Goal: Information Seeking & Learning: Learn about a topic

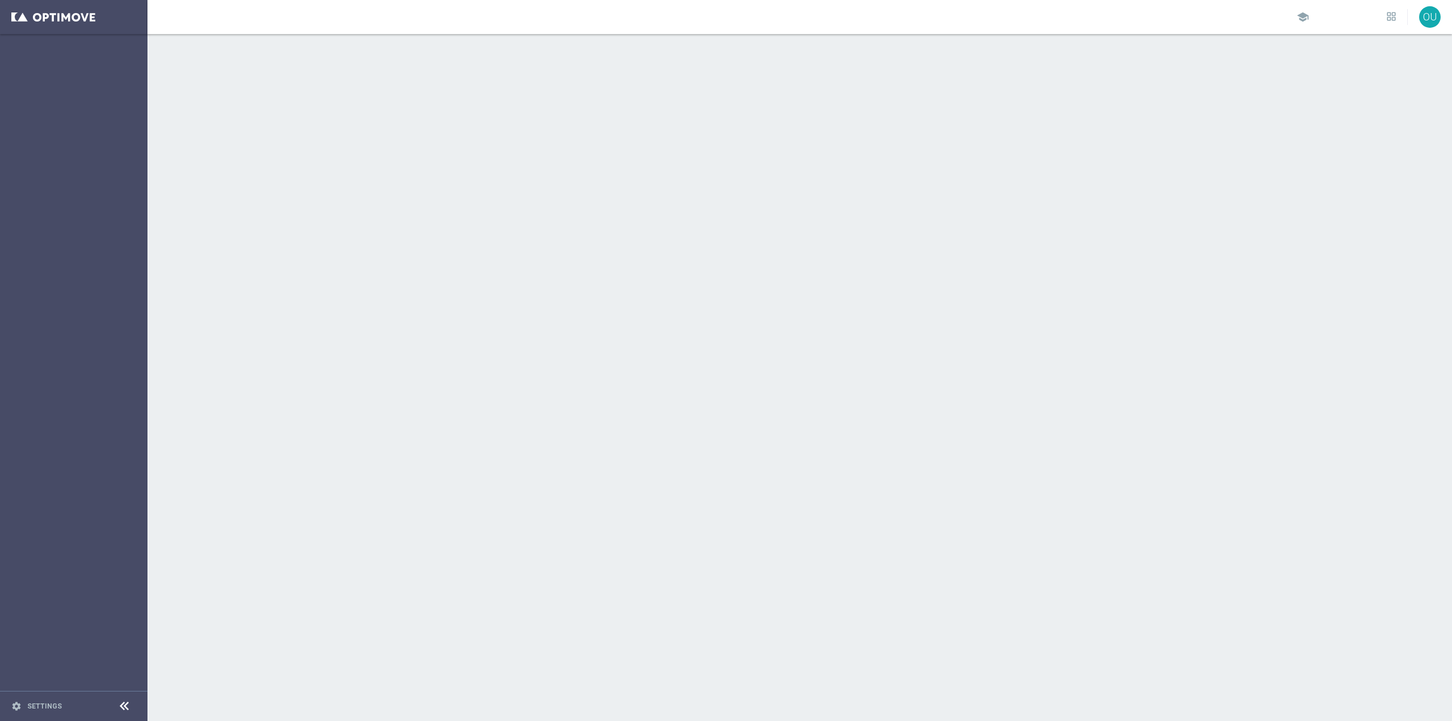
scroll to position [6951, 0]
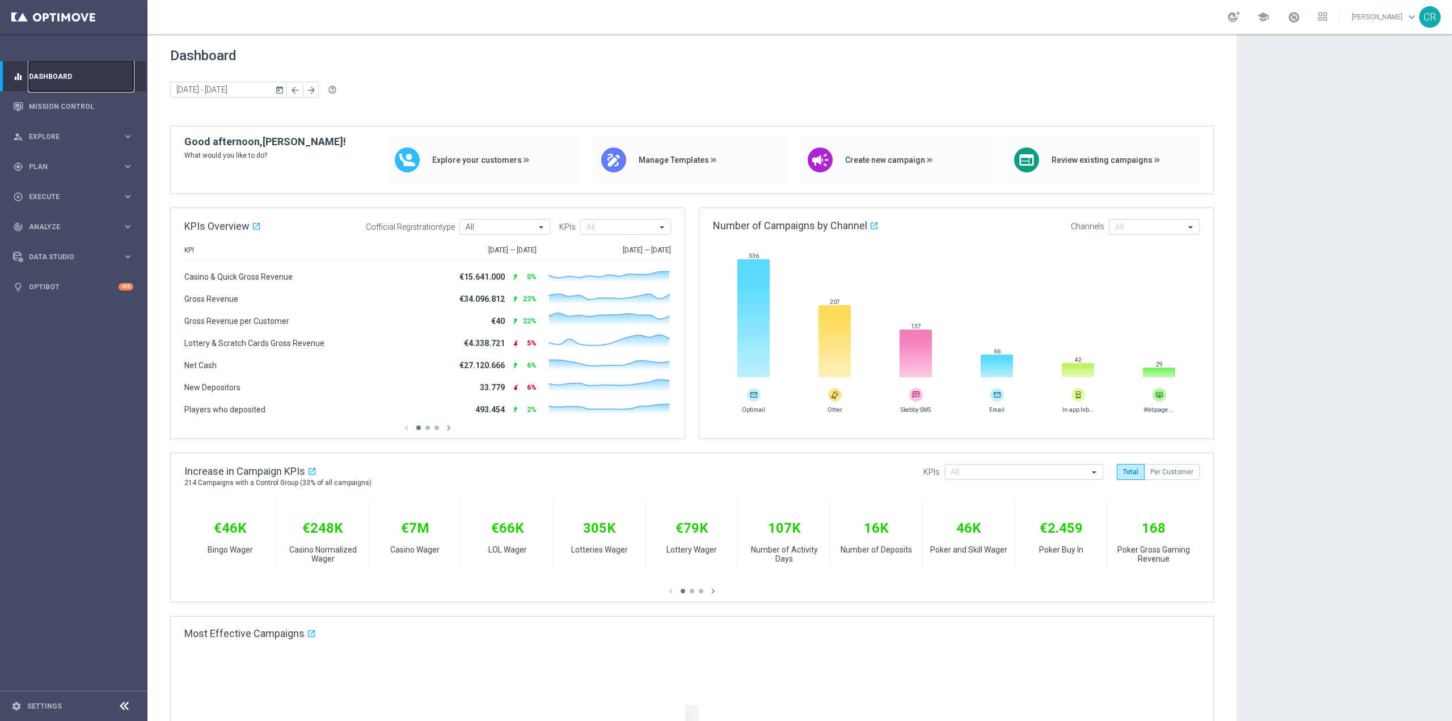
click at [56, 91] on link "Dashboard" at bounding box center [81, 76] width 104 height 30
click at [54, 103] on link "Mission Control" at bounding box center [81, 106] width 104 height 30
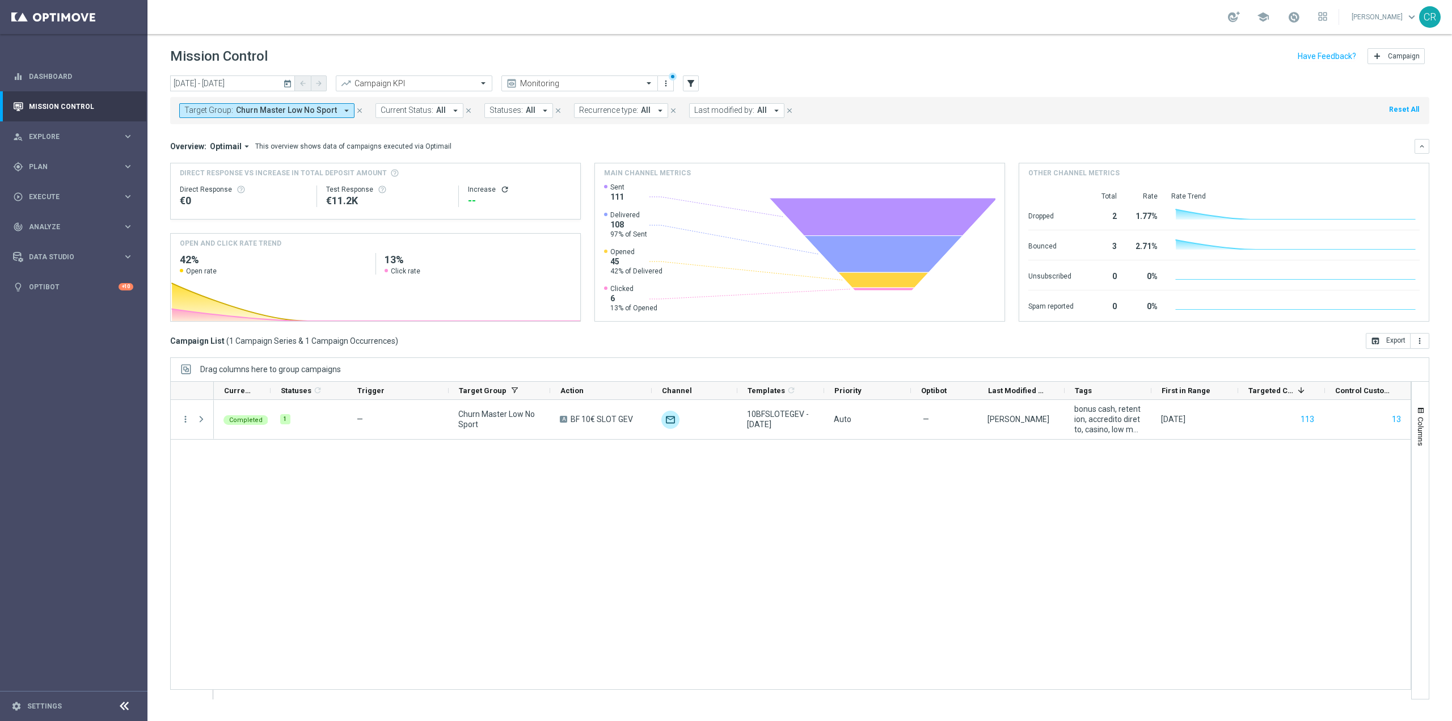
click at [253, 109] on span "Churn Master Low No Sport" at bounding box center [286, 110] width 101 height 10
click at [0, 0] on div "Clear" at bounding box center [0, 0] width 0 height 0
type input "Risk of Churn Master Low"
click at [443, 128] on mini-dashboard "Overview: Optimail arrow_drop_down This overview shows data of campaigns execut…" at bounding box center [799, 228] width 1259 height 209
click at [311, 104] on button "Target Group: Churn Master Low No Sport arrow_drop_down" at bounding box center [266, 110] width 175 height 15
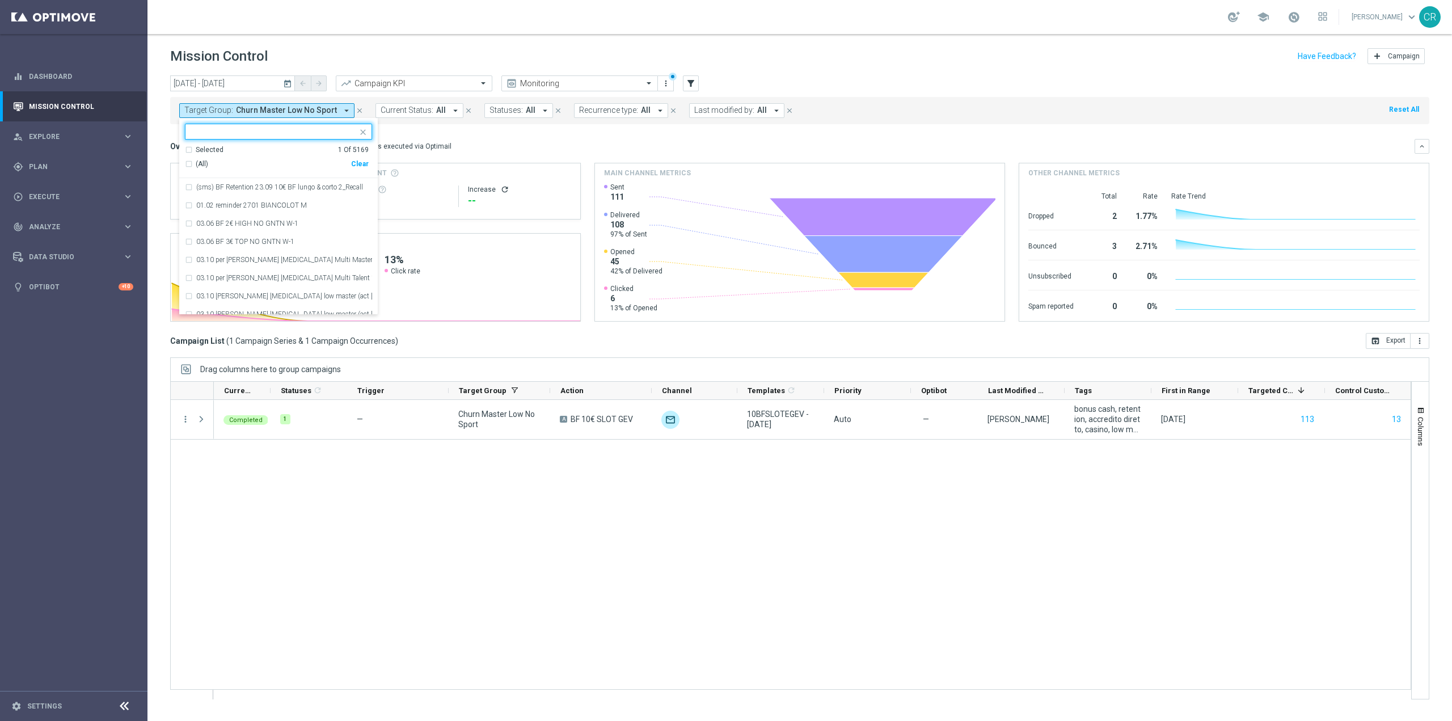
click at [0, 0] on div "Clear" at bounding box center [0, 0] width 0 height 0
click at [291, 129] on input "text" at bounding box center [274, 132] width 166 height 10
paste input "Risk of Churn Master Low"
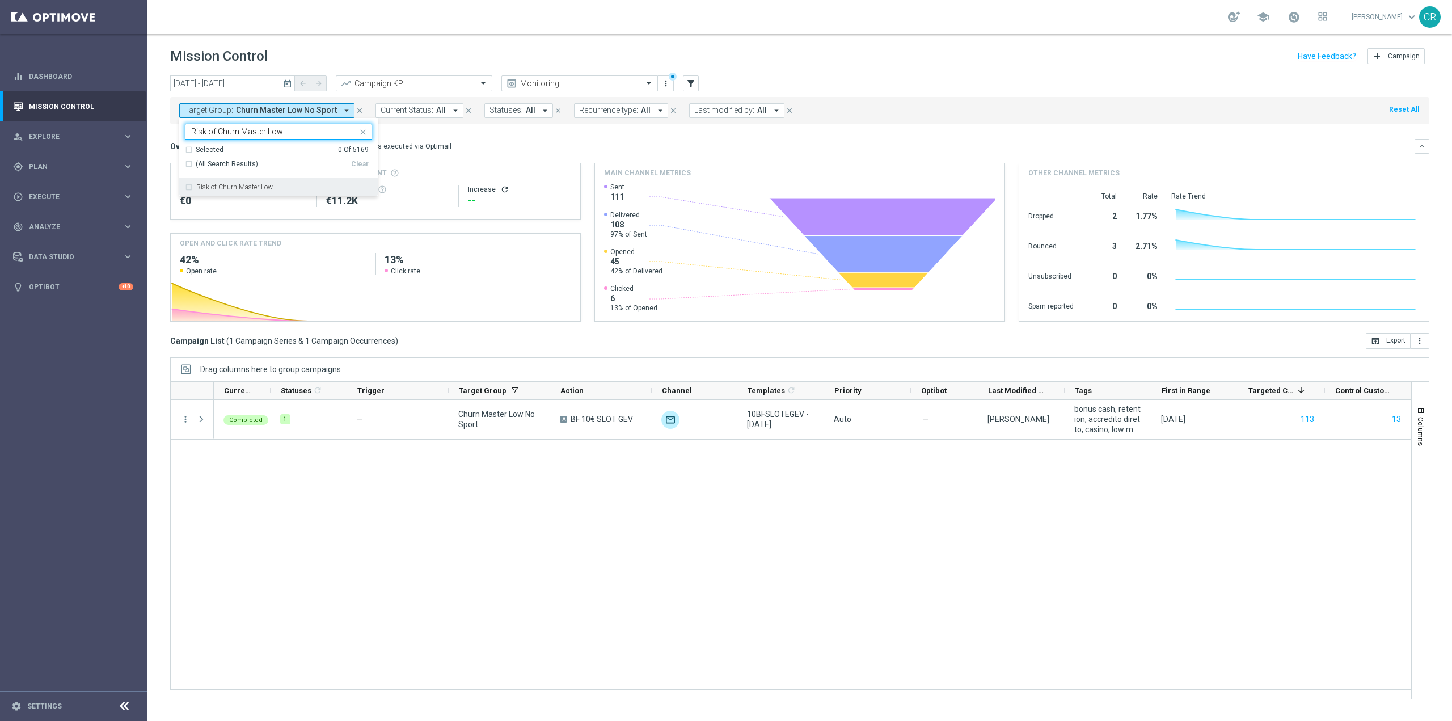
click at [261, 184] on label "Risk of Churn Master Low" at bounding box center [234, 187] width 77 height 7
type input "Risk of Churn Master Low"
click at [493, 138] on mini-dashboard "Overview: Optimail arrow_drop_down This overview shows data of campaigns execut…" at bounding box center [799, 228] width 1259 height 209
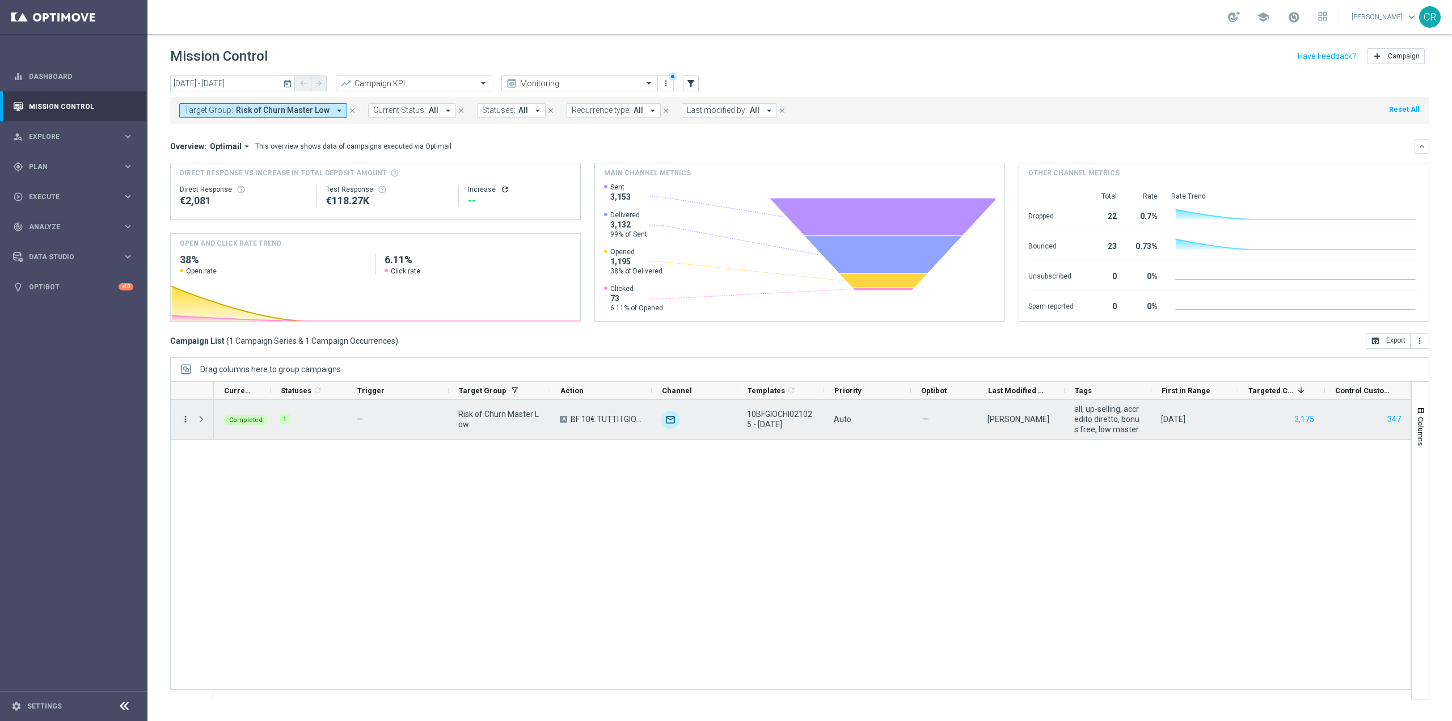
click at [180, 415] on icon "more_vert" at bounding box center [185, 419] width 10 height 10
click at [242, 487] on span "Go to Campaign Analysis" at bounding box center [248, 489] width 81 height 8
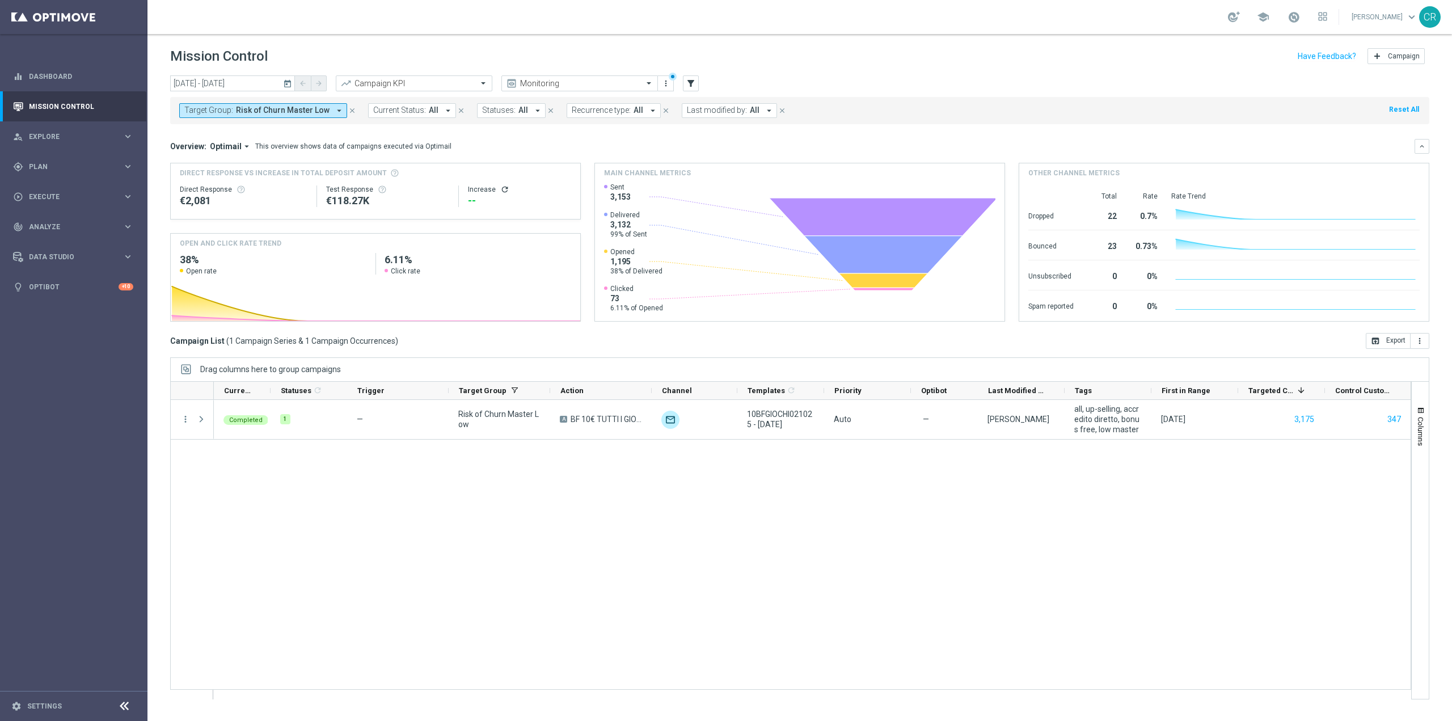
click at [284, 86] on icon "today" at bounding box center [288, 83] width 10 height 10
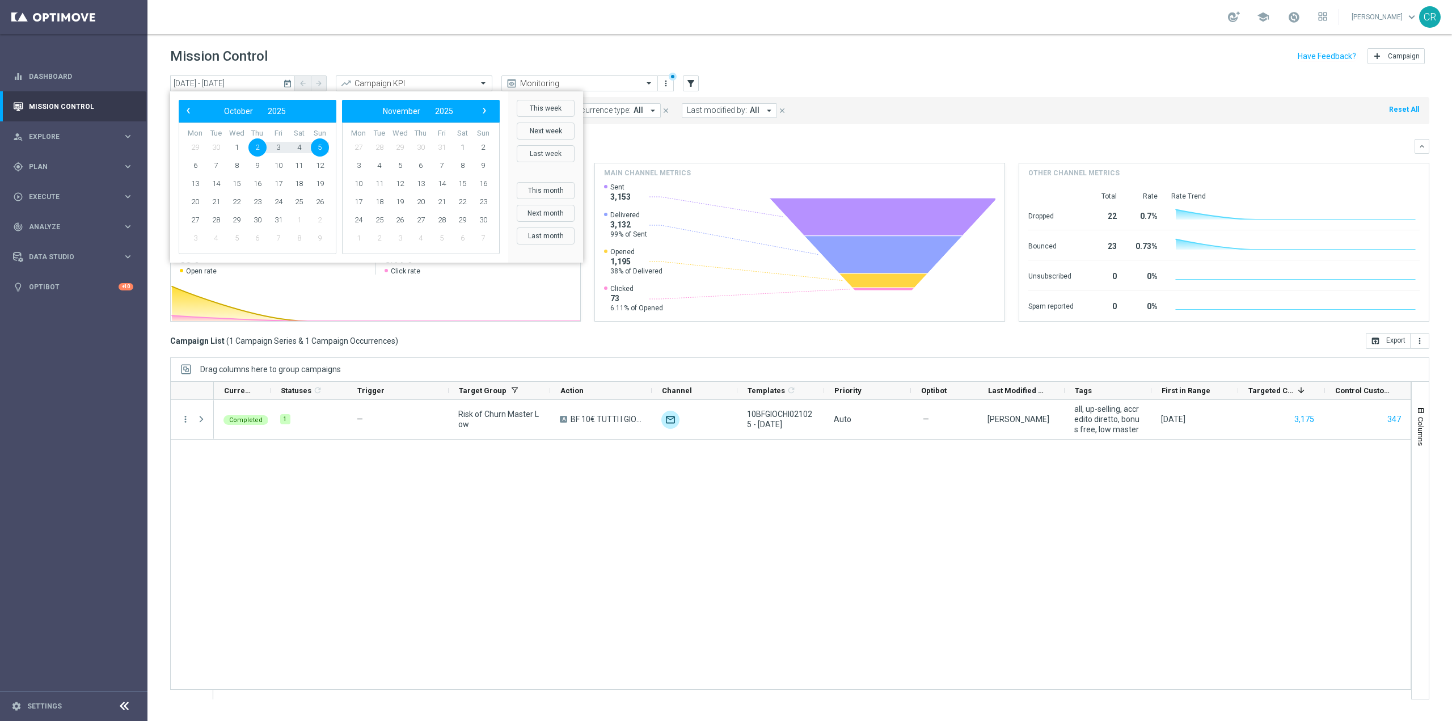
click at [196, 119] on div "‹ ​ October ​ 2025 ​ ›" at bounding box center [258, 111] width 158 height 23
click at [189, 109] on span "‹" at bounding box center [188, 110] width 15 height 15
click at [255, 201] on span "25" at bounding box center [257, 202] width 18 height 18
click at [318, 206] on span "28" at bounding box center [320, 202] width 18 height 18
type input "[DATE] - [DATE]"
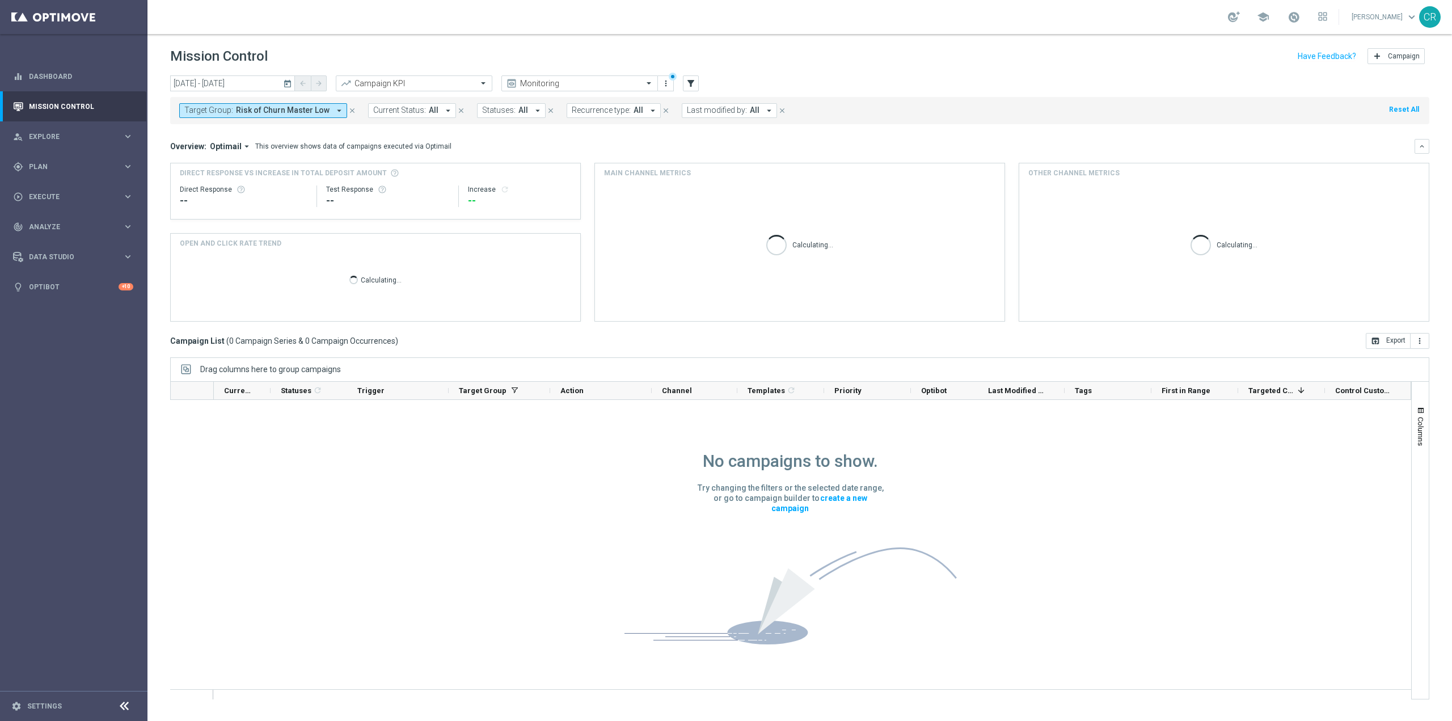
click at [293, 113] on span "Risk of Churn Master Low" at bounding box center [283, 110] width 94 height 10
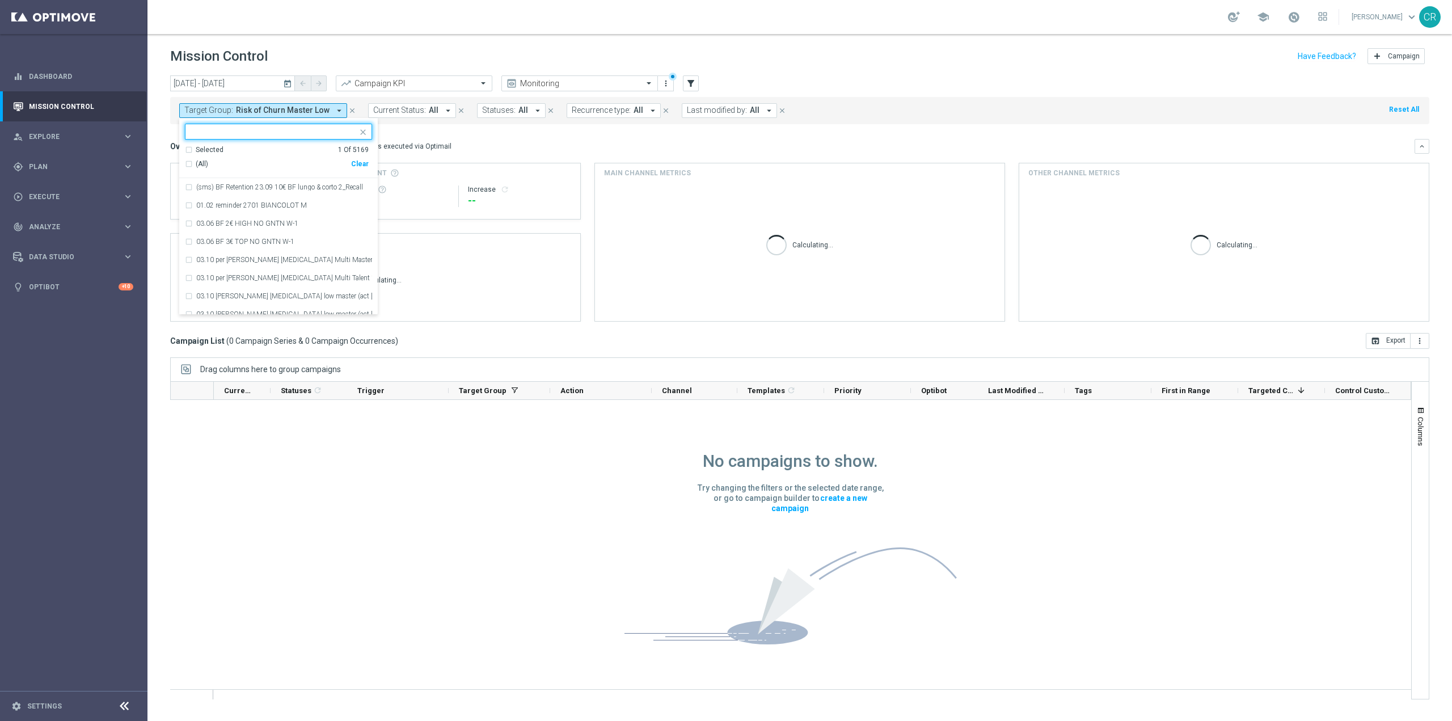
click at [0, 0] on div "Clear" at bounding box center [0, 0] width 0 height 0
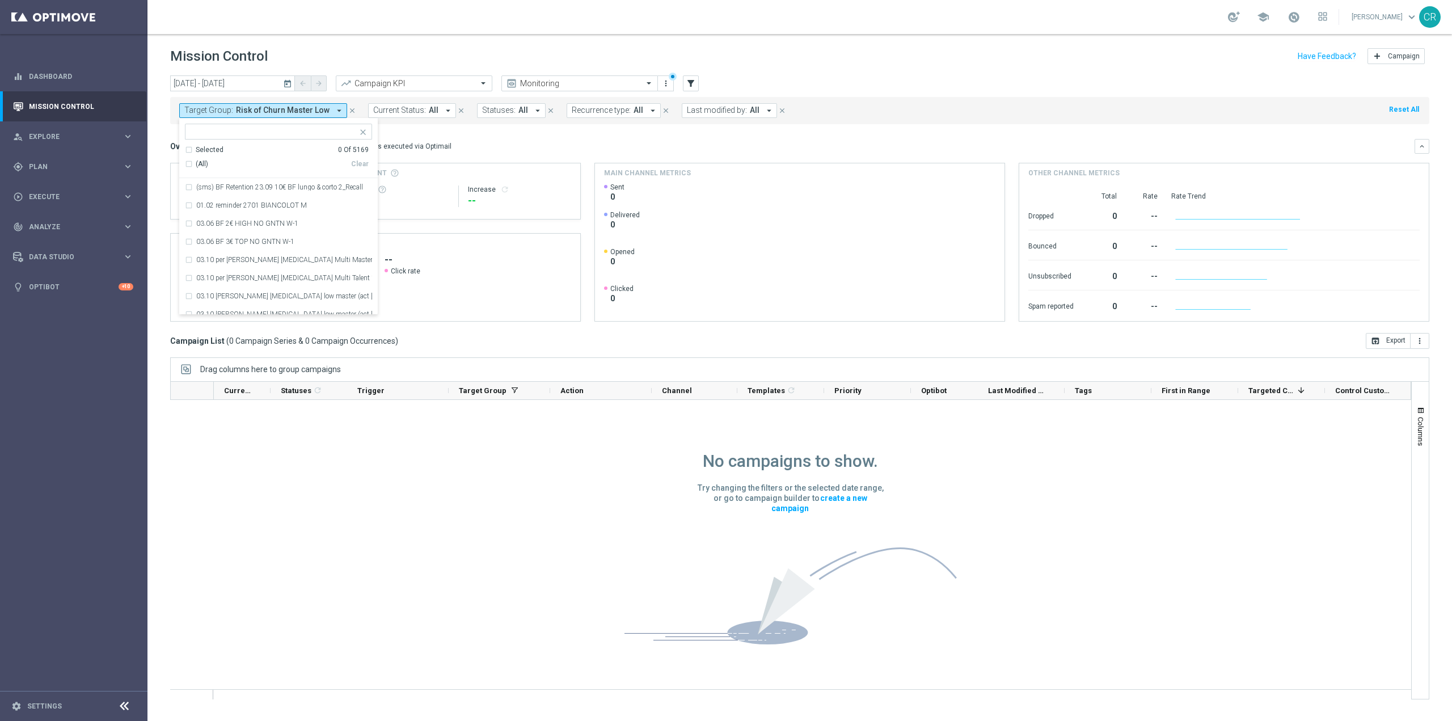
click at [0, 0] on div "Clear" at bounding box center [0, 0] width 0 height 0
click at [285, 132] on input "text" at bounding box center [274, 132] width 166 height 10
paste input "Multi Master Low 1st Sport lm saldo"
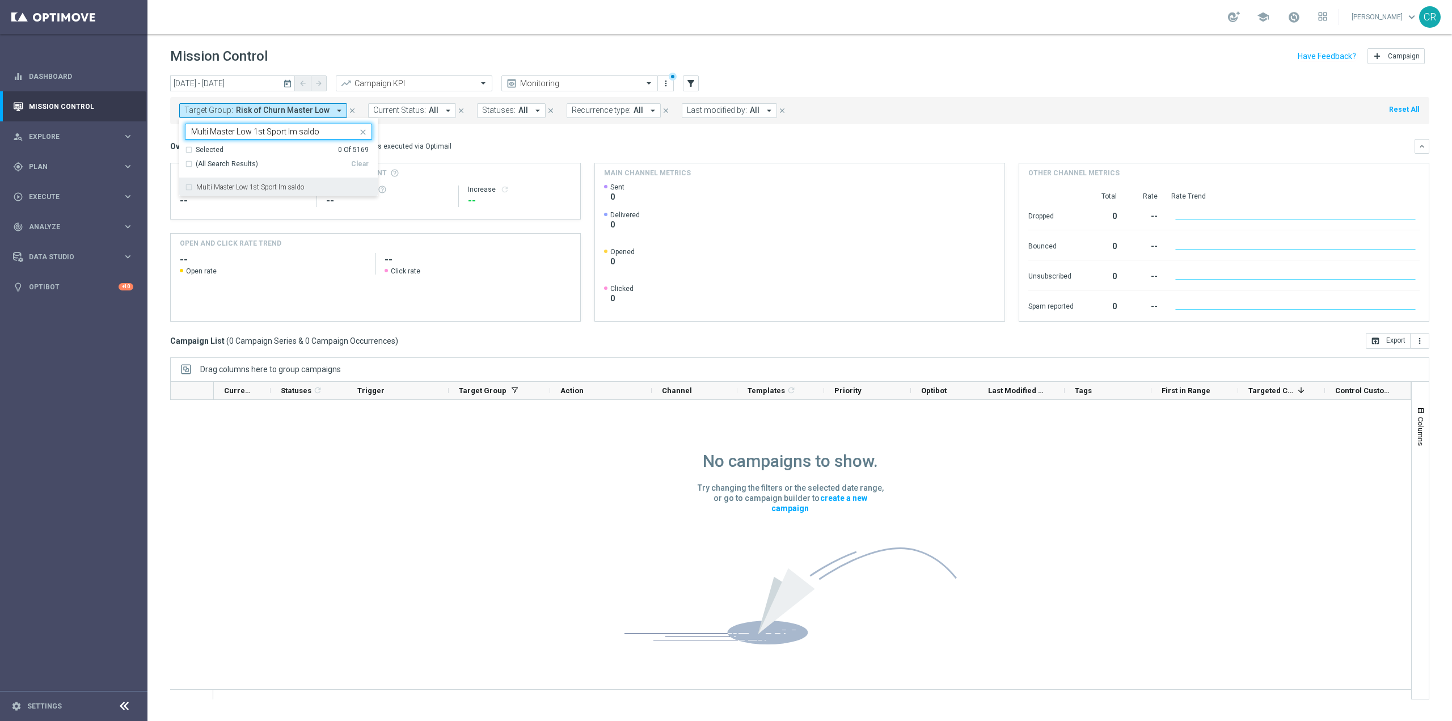
click at [288, 179] on div "Multi Master Low 1st Sport lm saldo" at bounding box center [278, 187] width 187 height 18
type input "Multi Master Low 1st Sport lm saldo"
click at [532, 141] on div "Overview: Optimail arrow_drop_down This overview shows data of campaigns execut…" at bounding box center [792, 146] width 1244 height 10
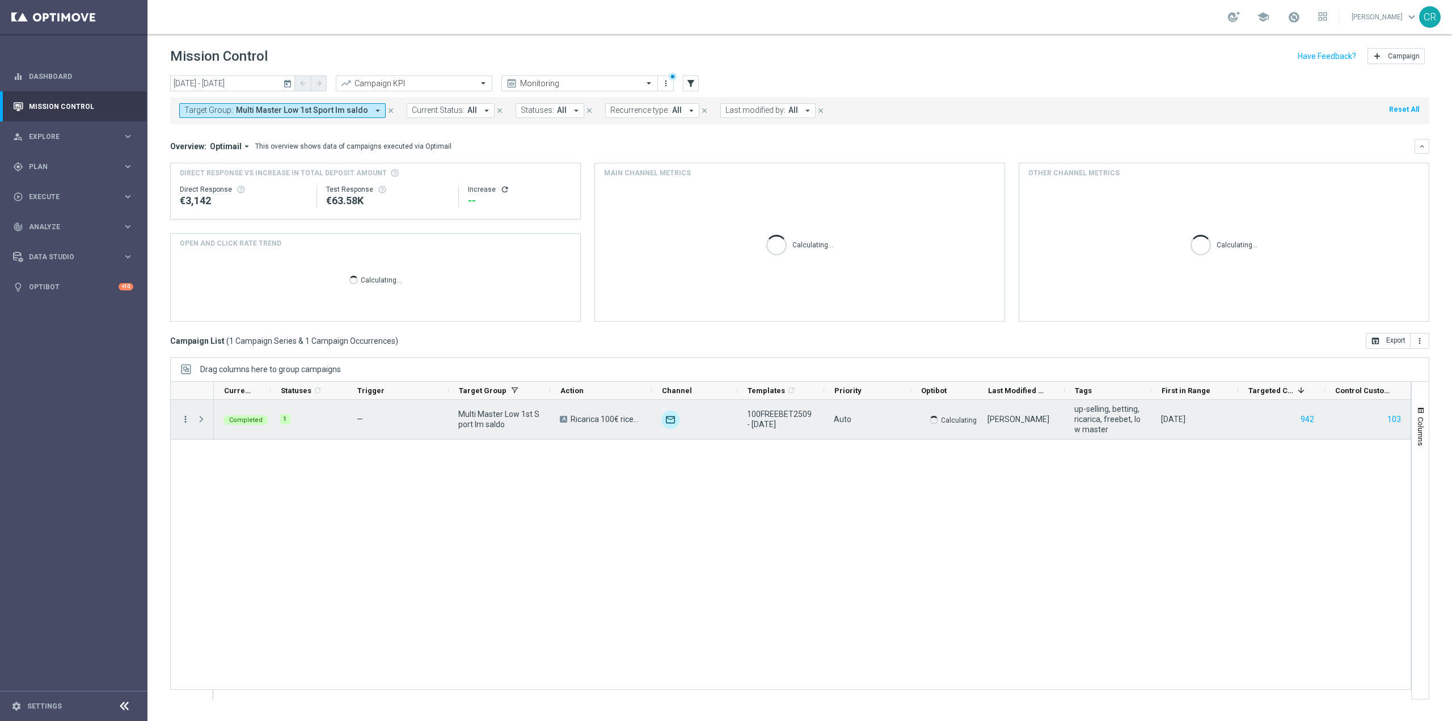
click at [189, 420] on icon "more_vert" at bounding box center [185, 419] width 10 height 10
click at [225, 492] on span "Go to Campaign Analysis" at bounding box center [248, 489] width 81 height 8
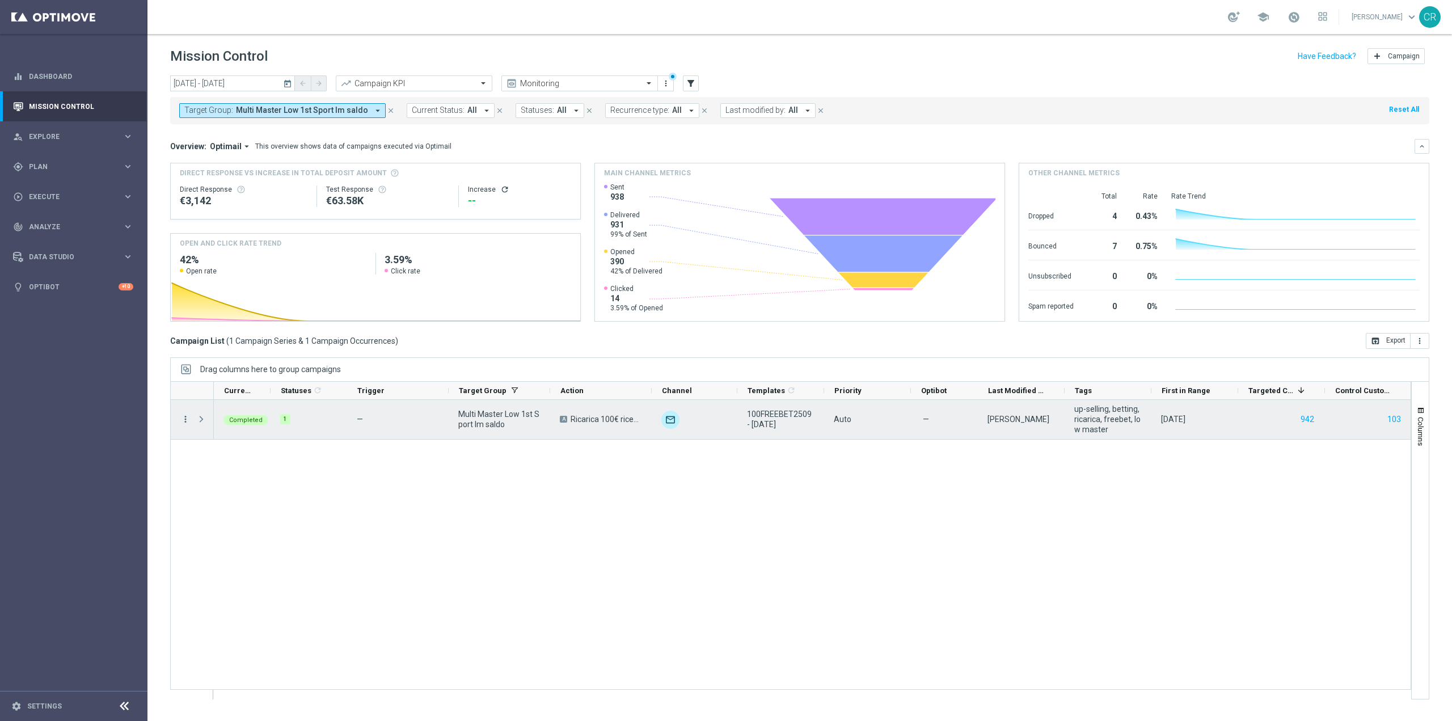
click at [184, 414] on icon "more_vert" at bounding box center [185, 419] width 10 height 10
click at [222, 484] on div "bar_chart Go to Campaign Analysis" at bounding box center [255, 489] width 128 height 16
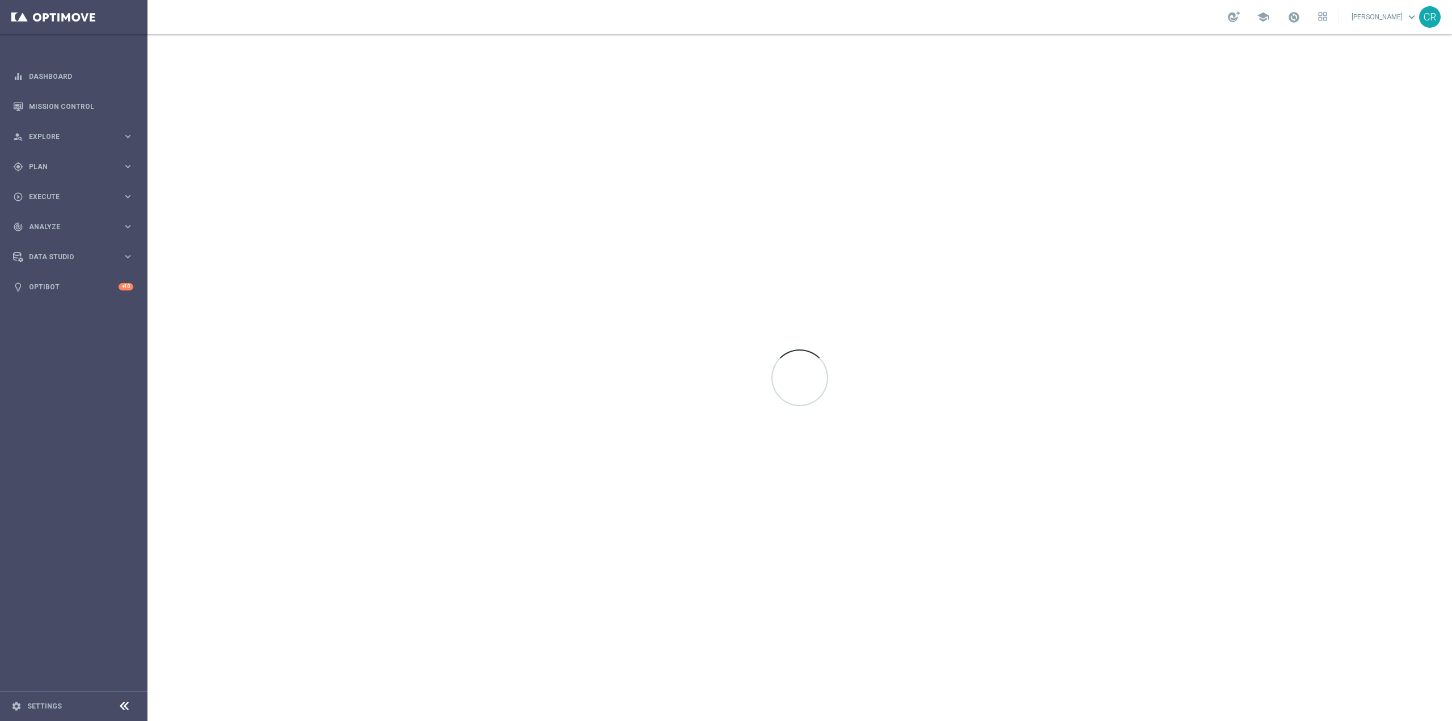
scroll to position [6951, 0]
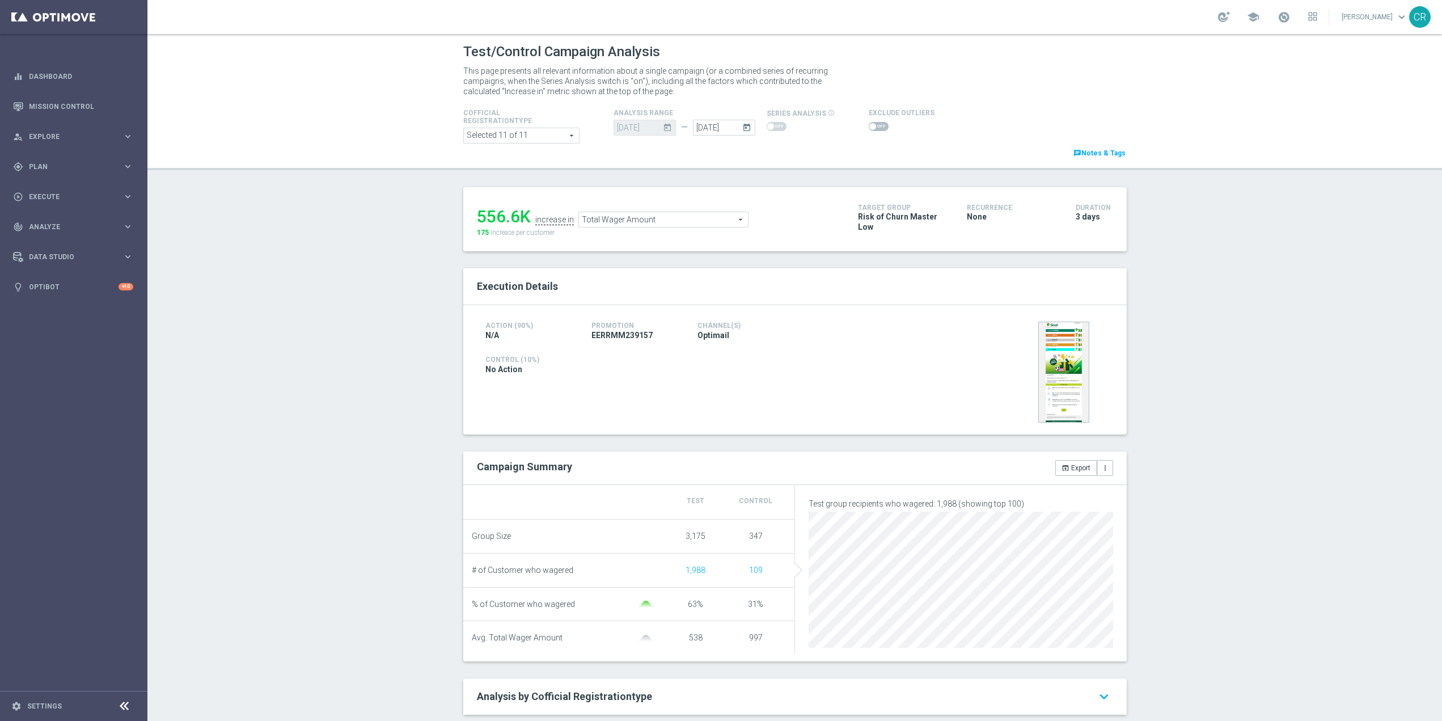
click at [747, 130] on icon "today" at bounding box center [748, 126] width 13 height 12
click at [844, 191] on span "5" at bounding box center [847, 192] width 18 height 18
click at [953, 157] on div "Cofficial Registrationtype Selected 11 of 11 arrow_drop_down search Show Select…" at bounding box center [799, 132] width 681 height 53
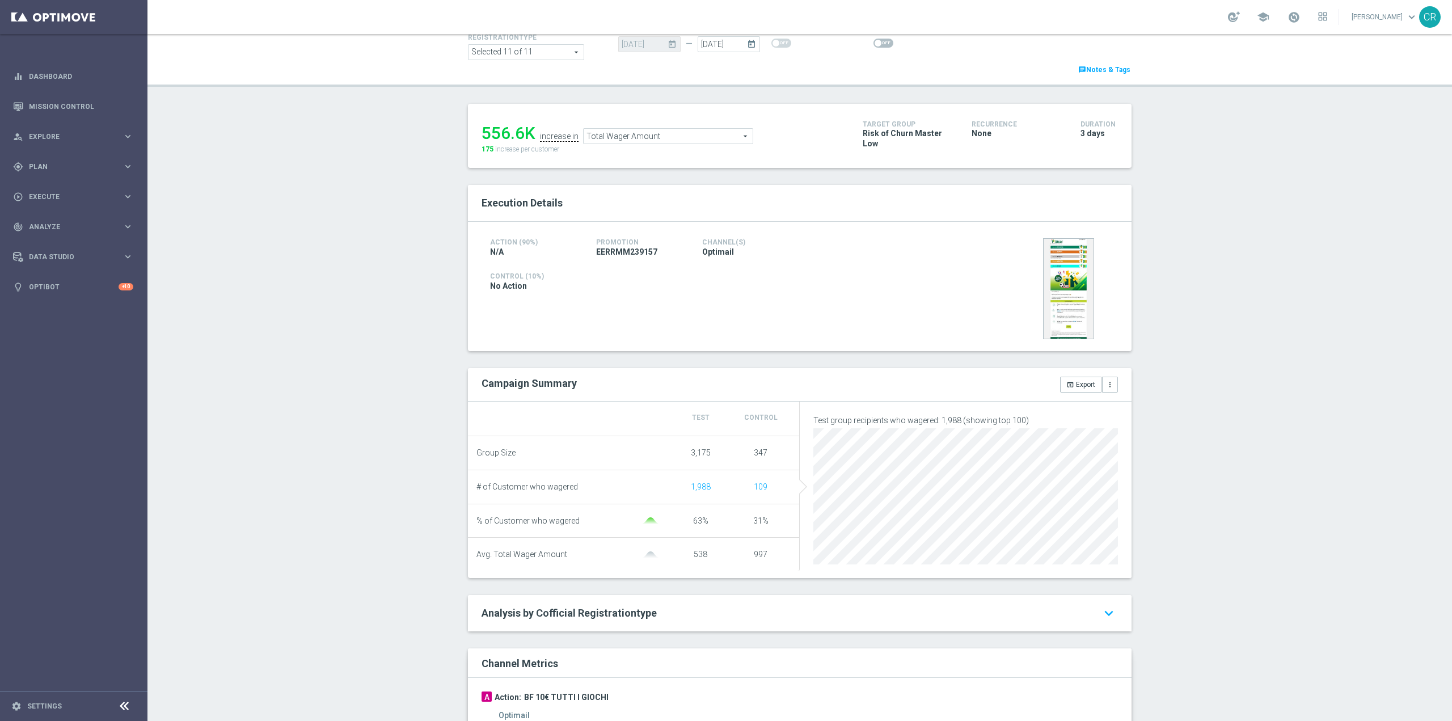
scroll to position [113, 0]
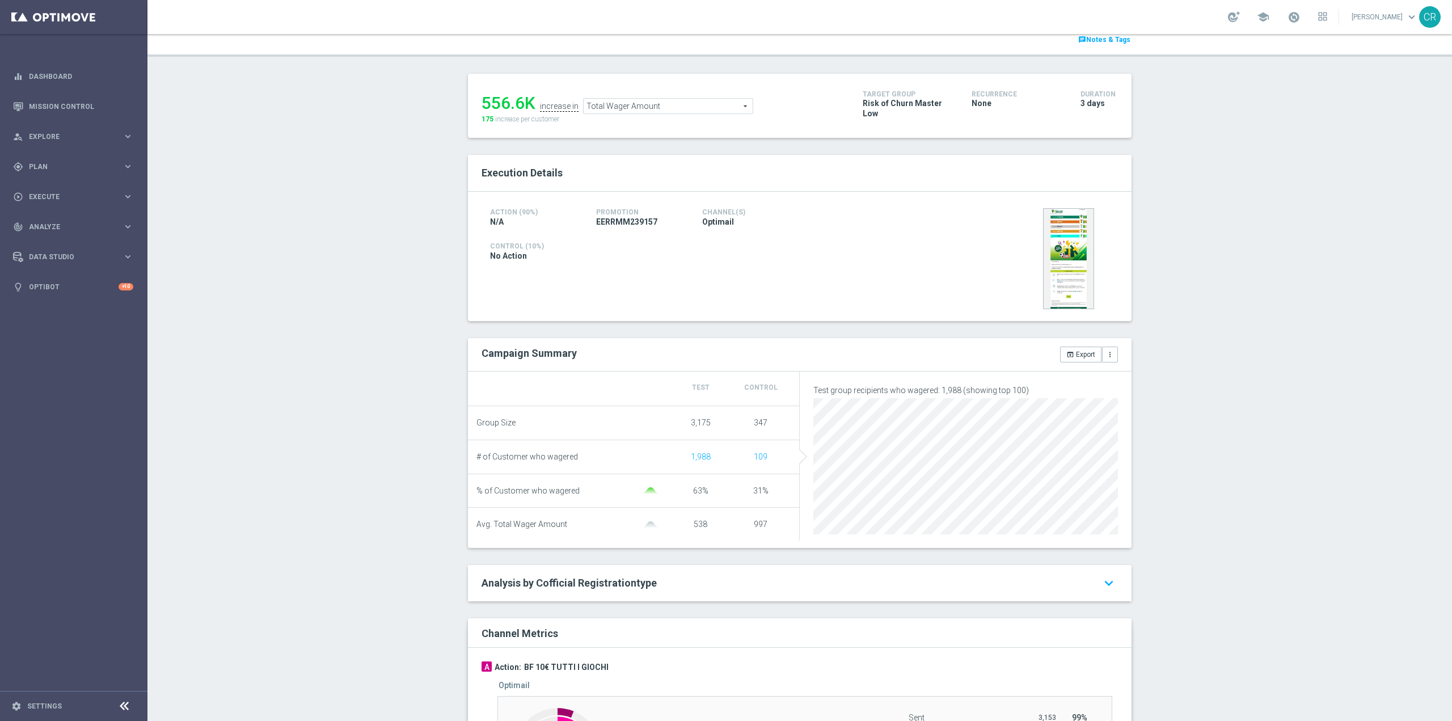
click at [711, 111] on span "Total Wager Amount" at bounding box center [668, 106] width 169 height 15
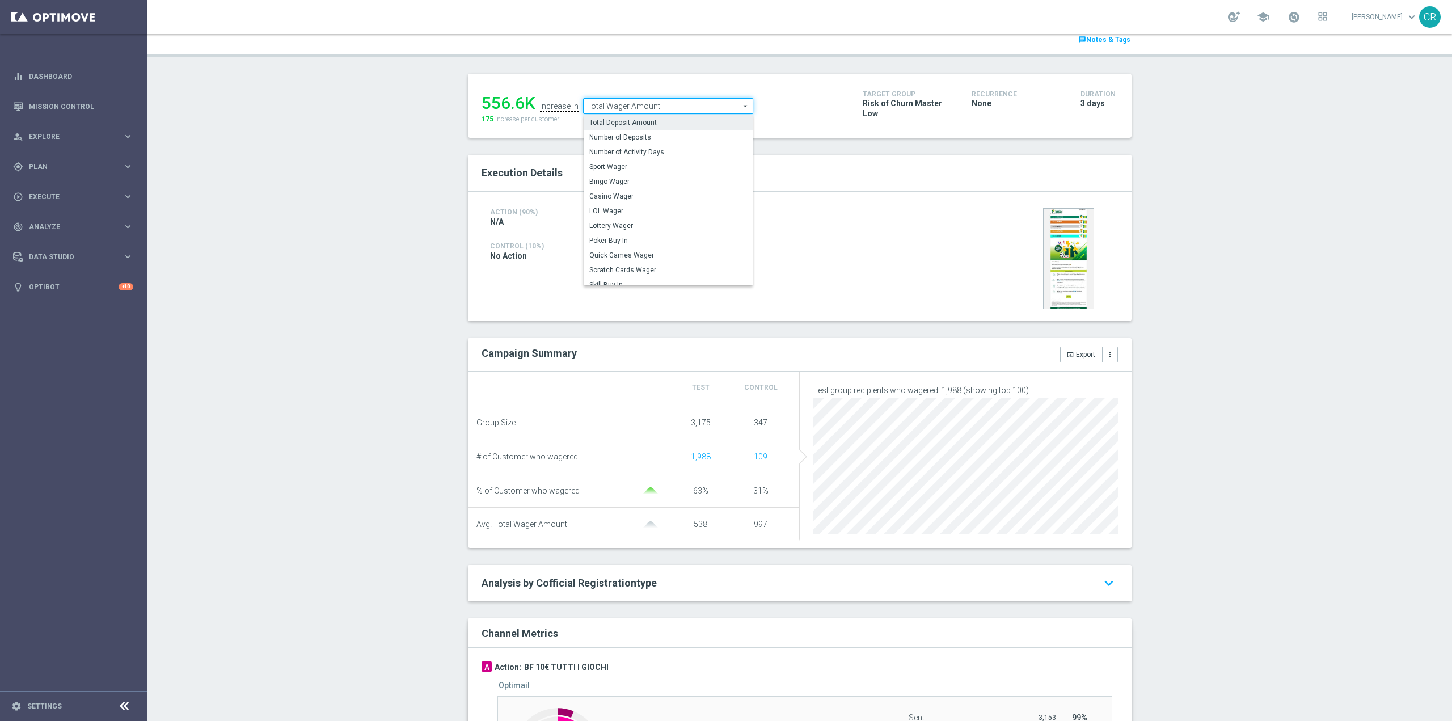
click at [643, 121] on span "Total Deposit Amount" at bounding box center [668, 122] width 158 height 9
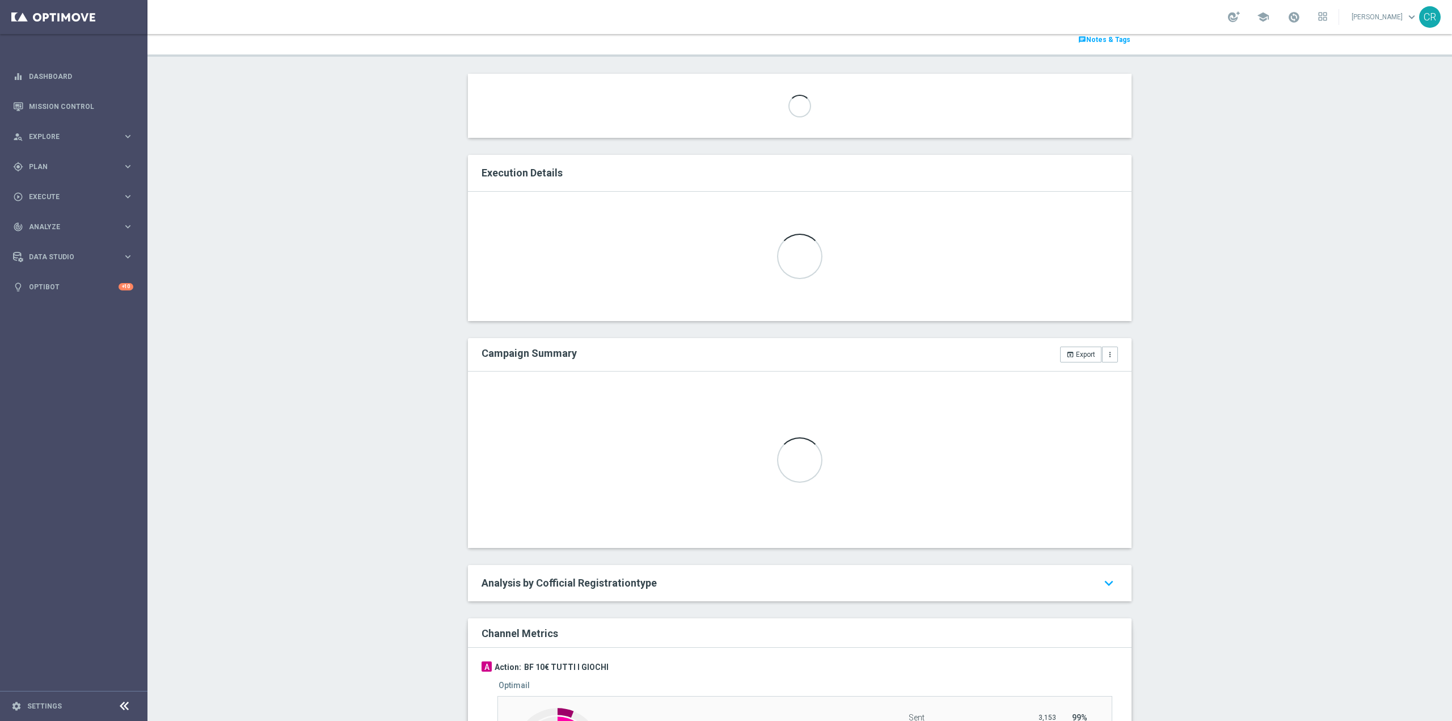
type input "Total Deposit Amount"
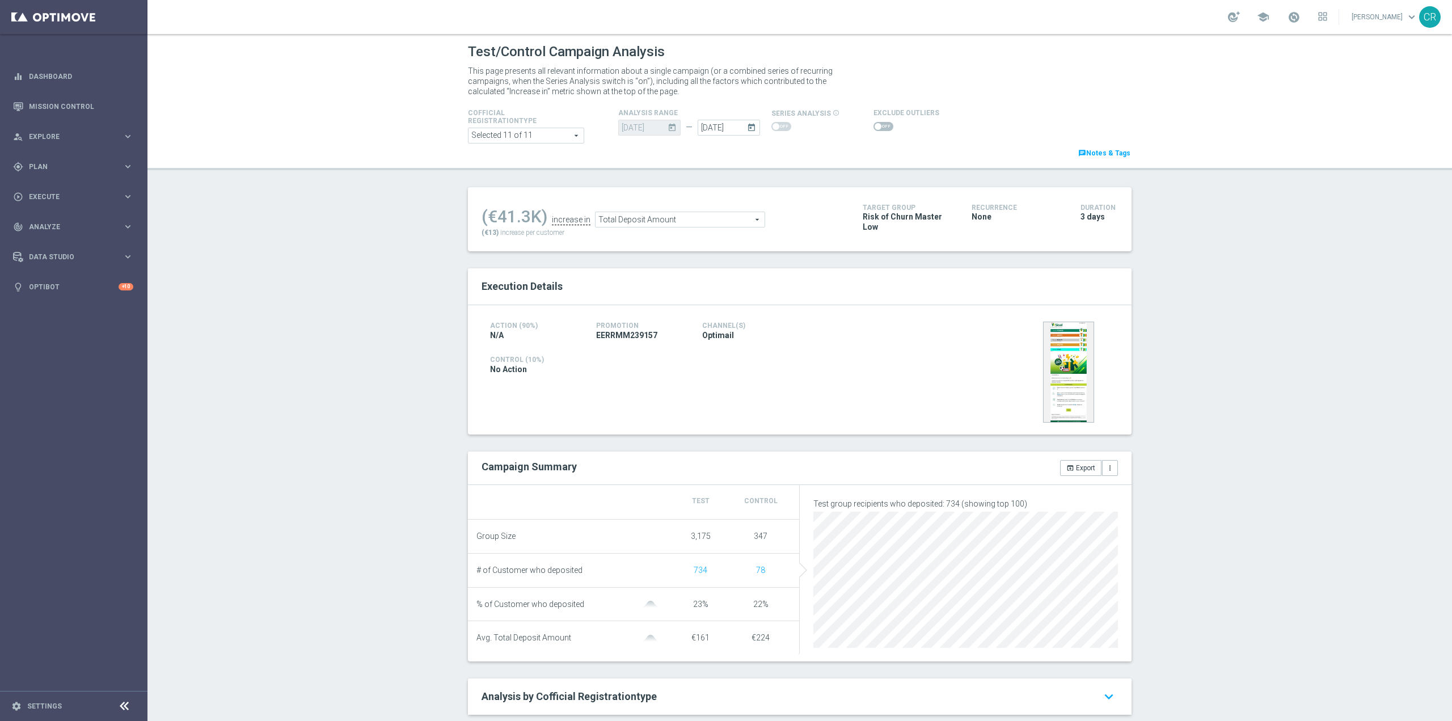
click at [874, 125] on span at bounding box center [877, 126] width 7 height 7
click at [873, 125] on input "checkbox" at bounding box center [883, 126] width 20 height 9
click at [688, 216] on span "Total Deposit Amount" at bounding box center [679, 222] width 169 height 15
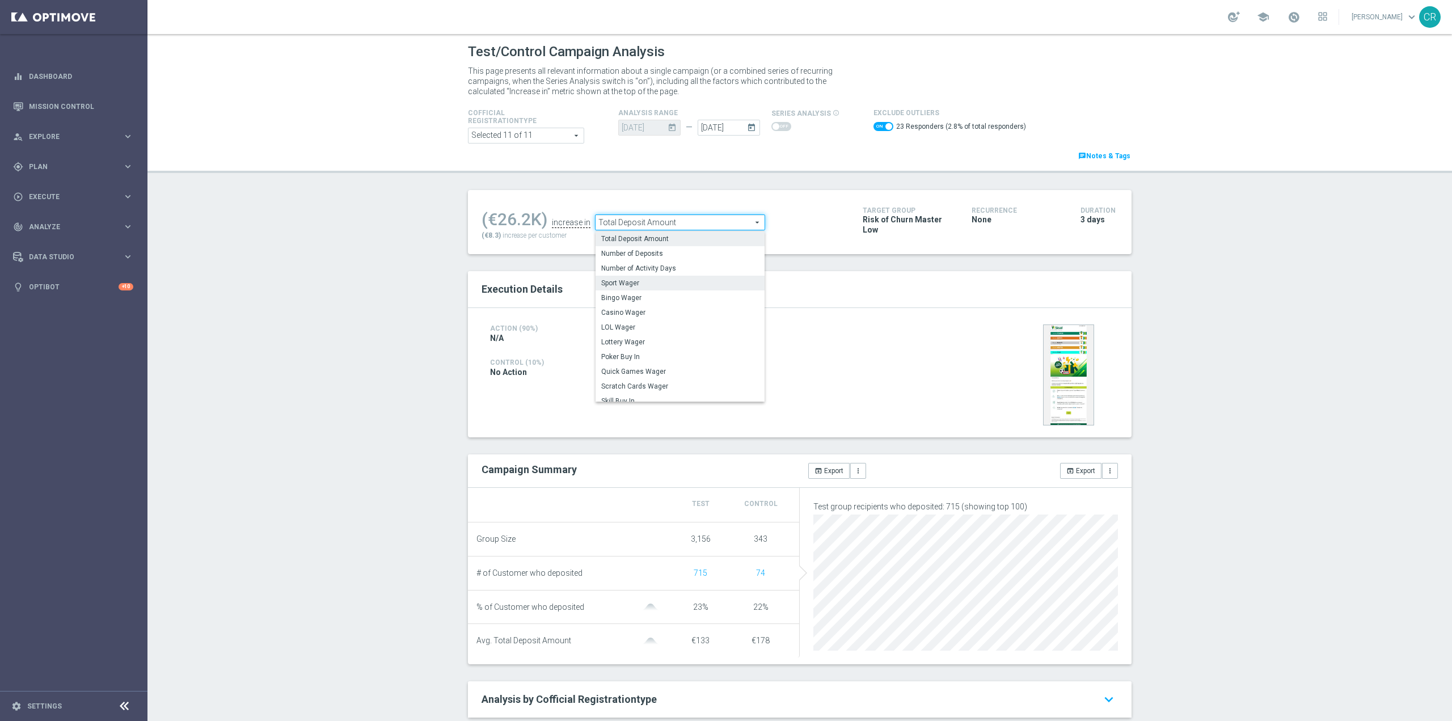
click at [671, 286] on span "Sport Wager" at bounding box center [680, 282] width 158 height 9
checkbox input "false"
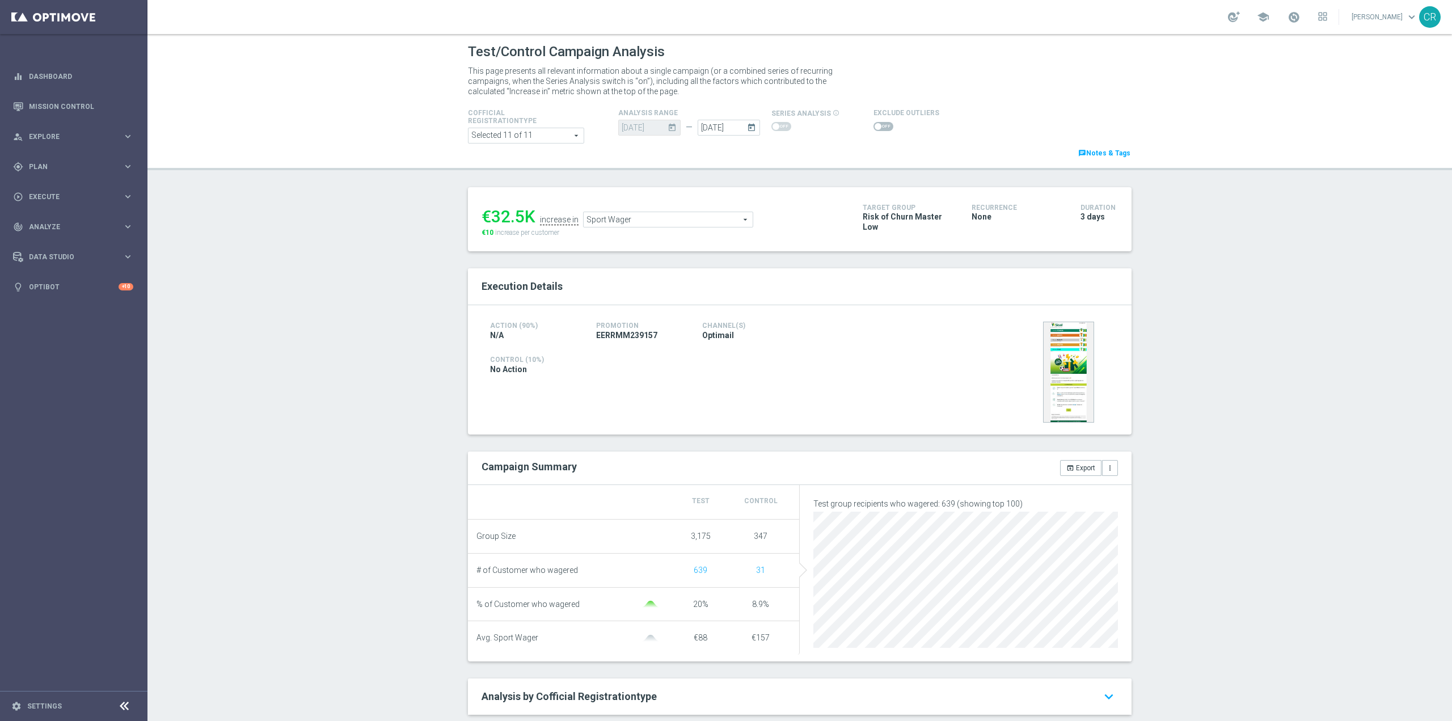
click at [691, 221] on span "Sport Wager" at bounding box center [668, 219] width 169 height 15
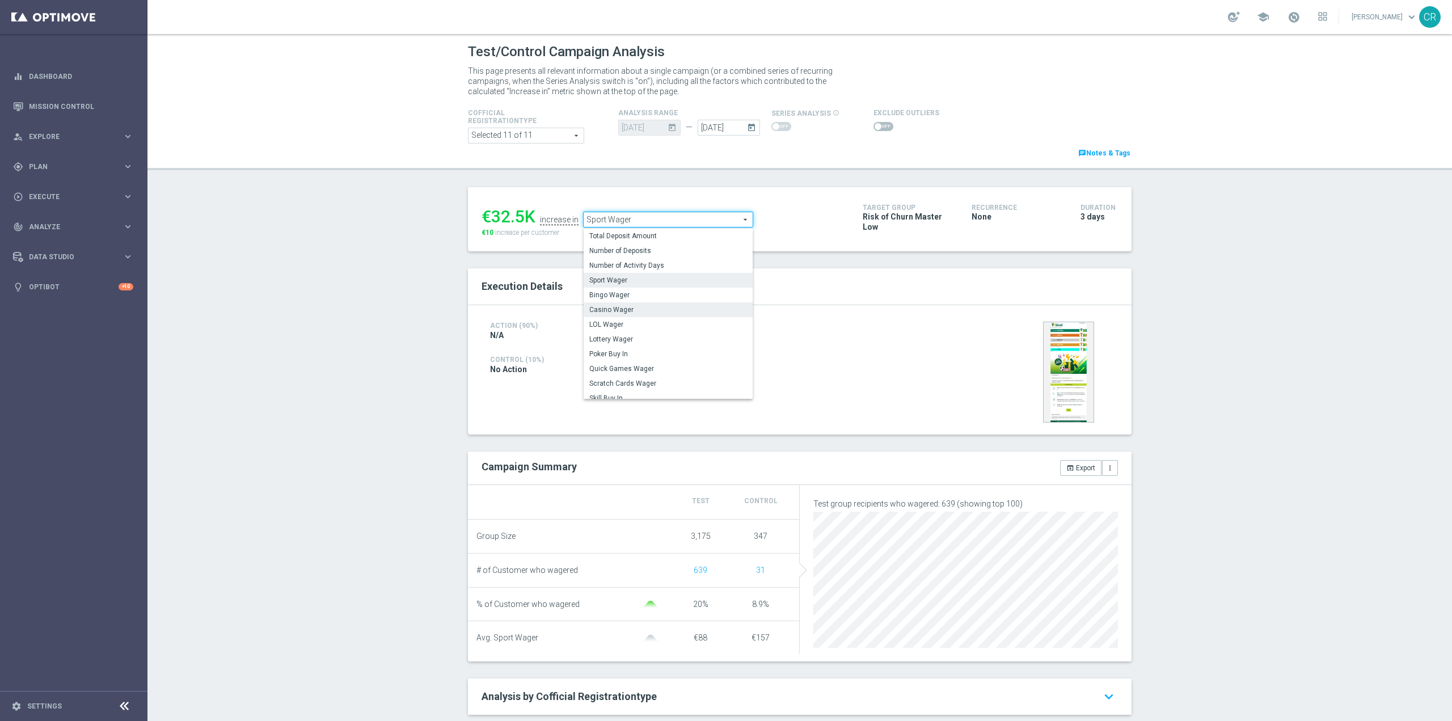
click at [667, 312] on span "Casino Wager" at bounding box center [668, 309] width 158 height 9
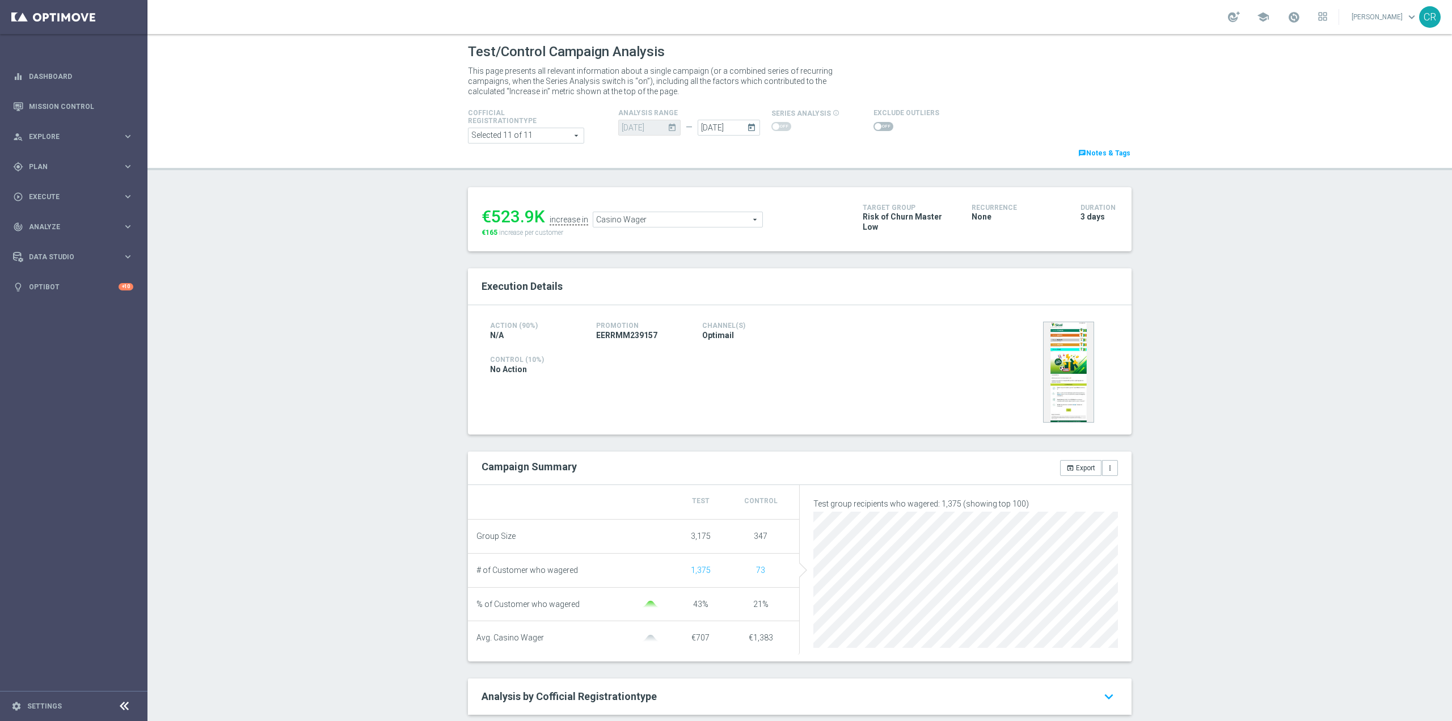
click at [717, 222] on span "Casino Wager" at bounding box center [677, 219] width 169 height 15
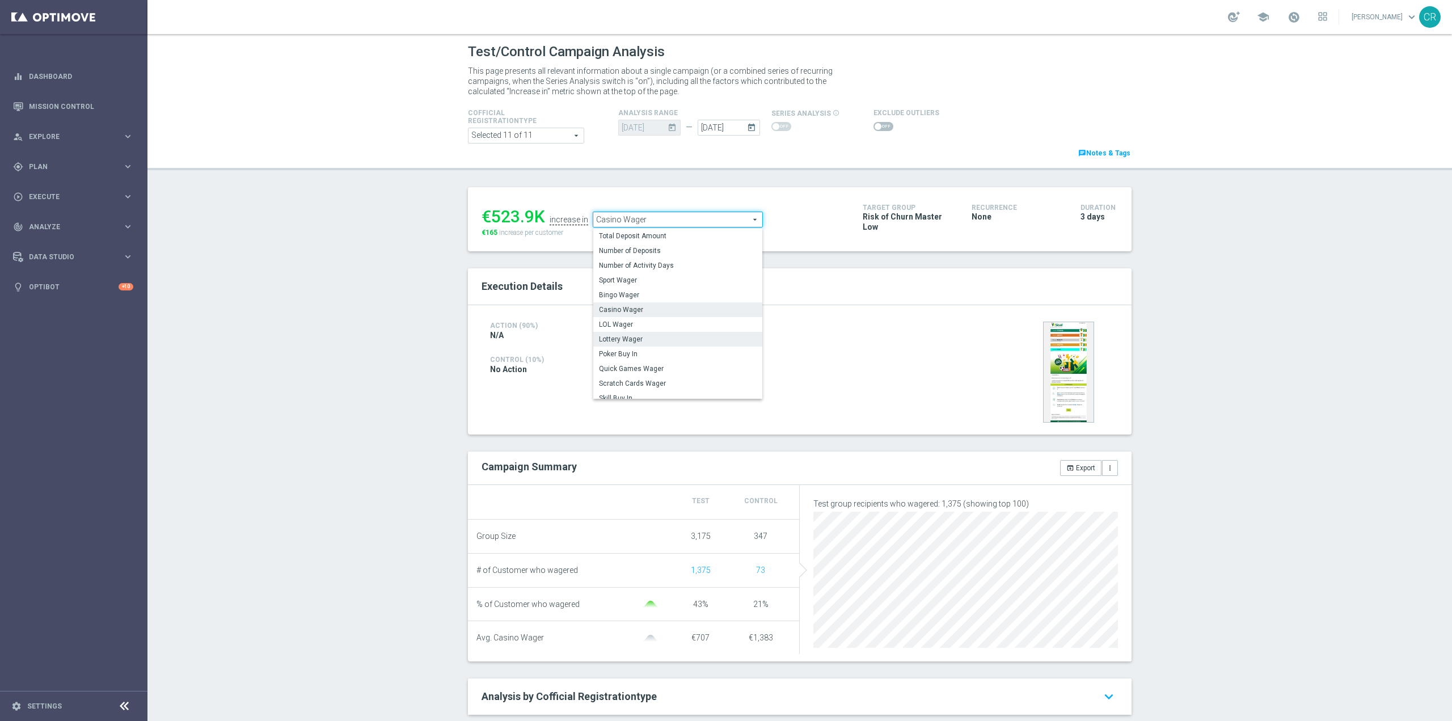
click at [664, 339] on span "Lottery Wager" at bounding box center [678, 339] width 158 height 9
type input "Lottery Wager"
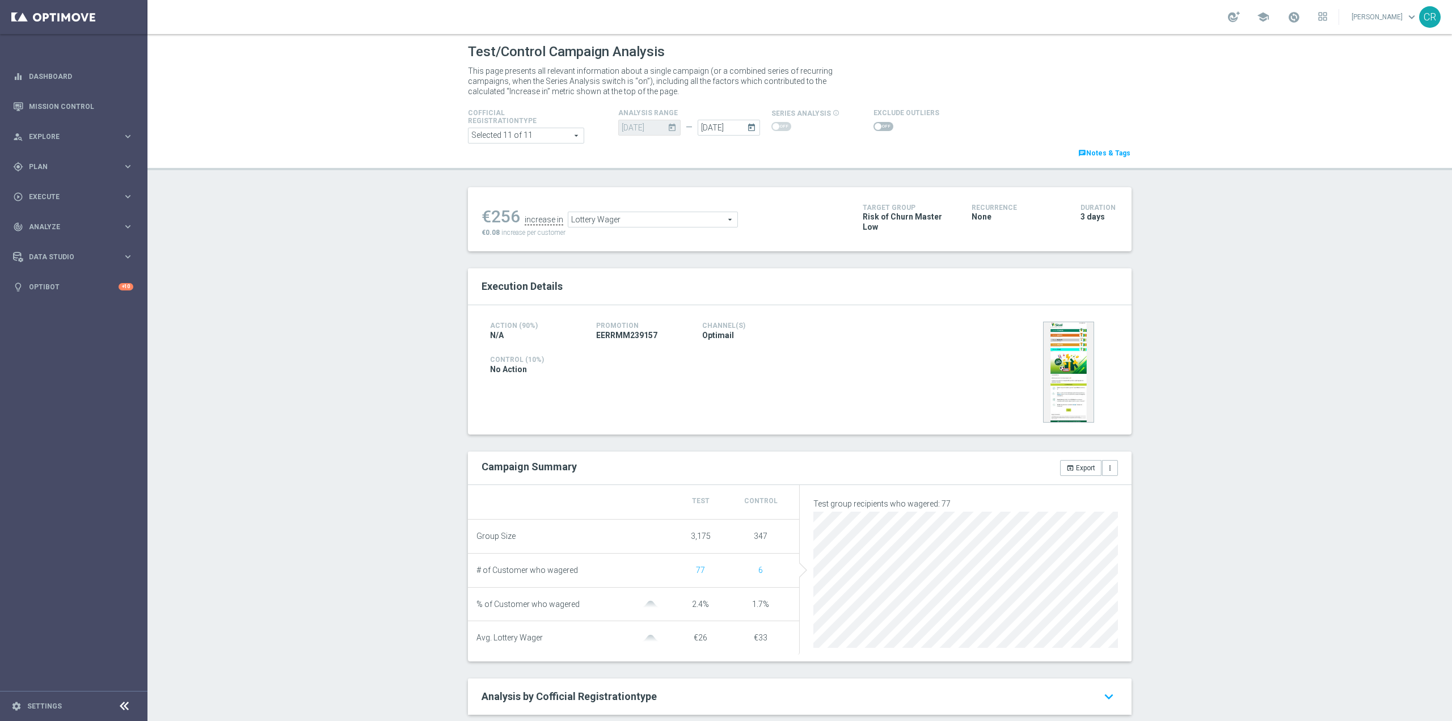
click at [876, 122] on span at bounding box center [883, 126] width 20 height 9
click at [876, 122] on input "checkbox" at bounding box center [883, 126] width 20 height 9
click at [705, 227] on span "Lottery Wager" at bounding box center [664, 222] width 169 height 15
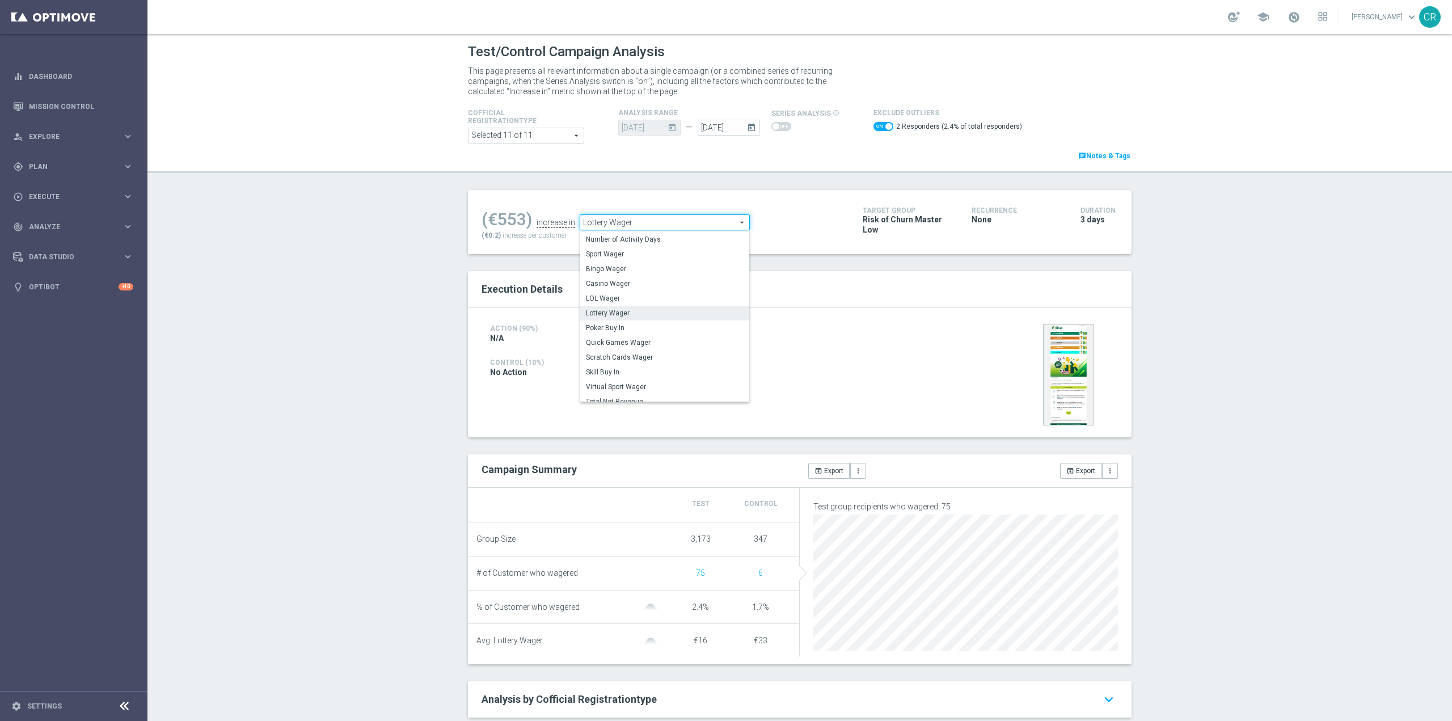
scroll to position [55, 0]
click at [673, 334] on span "Scratch Cards Wager" at bounding box center [665, 329] width 158 height 9
checkbox input "false"
type input "Scratch Cards Wager"
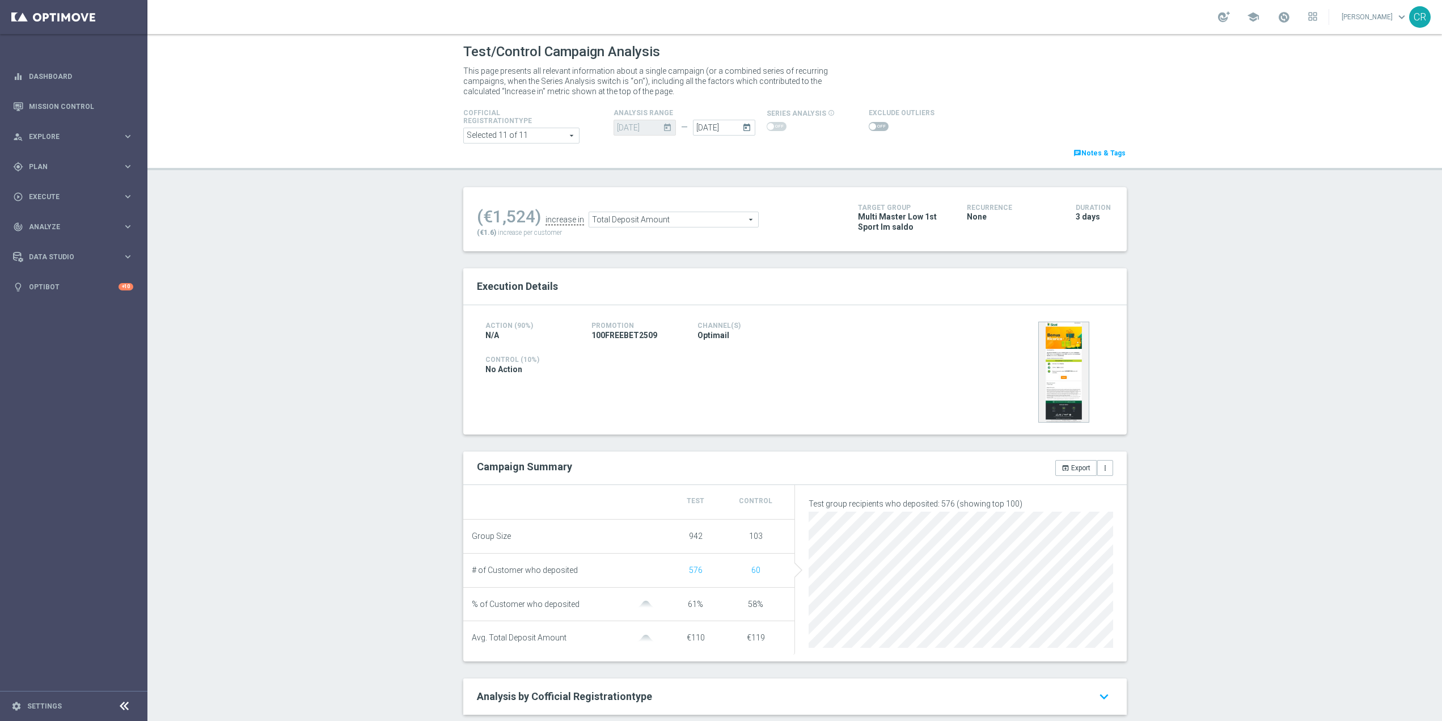
click at [744, 129] on icon "today" at bounding box center [748, 126] width 13 height 12
click at [842, 243] on span "28" at bounding box center [847, 246] width 18 height 18
click at [642, 172] on div "Test/Control Campaign Analysis This page presents all relevant information abou…" at bounding box center [799, 377] width 1304 height 687
click at [707, 131] on input "27 Sep 2025" at bounding box center [729, 128] width 62 height 16
click at [839, 246] on span "28" at bounding box center [847, 246] width 18 height 18
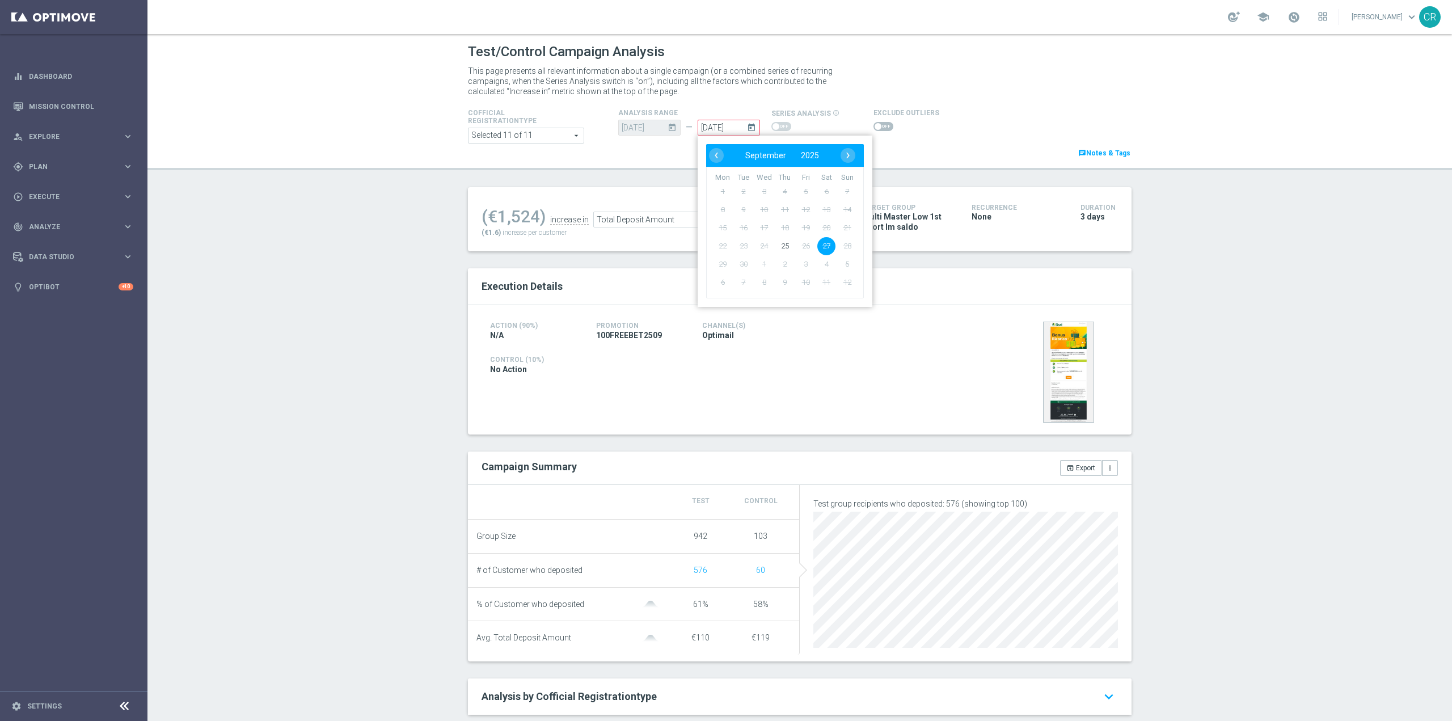
click at [840, 246] on span "28" at bounding box center [847, 246] width 18 height 18
click at [916, 172] on div "Test/Control Campaign Analysis This page presents all relevant information abou…" at bounding box center [799, 377] width 1304 height 687
click at [714, 130] on input "27 Sep 2025" at bounding box center [729, 128] width 62 height 16
click at [704, 126] on input "27 Sep 2025" at bounding box center [729, 128] width 62 height 16
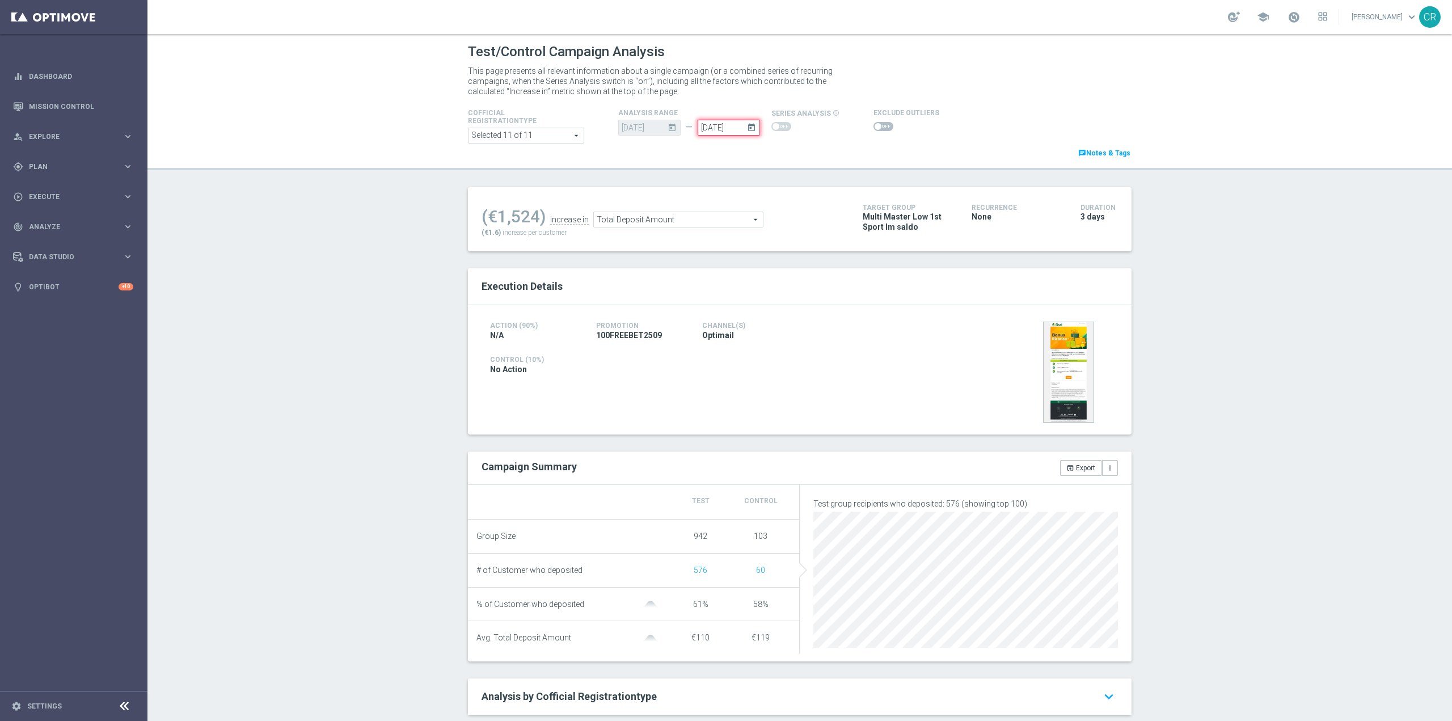
type input "28 Sep 2025"
click at [661, 131] on div "25 Sep 2025 today" at bounding box center [649, 128] width 62 height 16
click at [711, 125] on input "28 Sep 2025" at bounding box center [729, 128] width 62 height 16
click at [653, 163] on header "Test/Control Campaign Analysis This page presents all relevant information abou…" at bounding box center [799, 102] width 1304 height 136
click at [646, 126] on div "25 Sep 2025 today" at bounding box center [649, 128] width 62 height 16
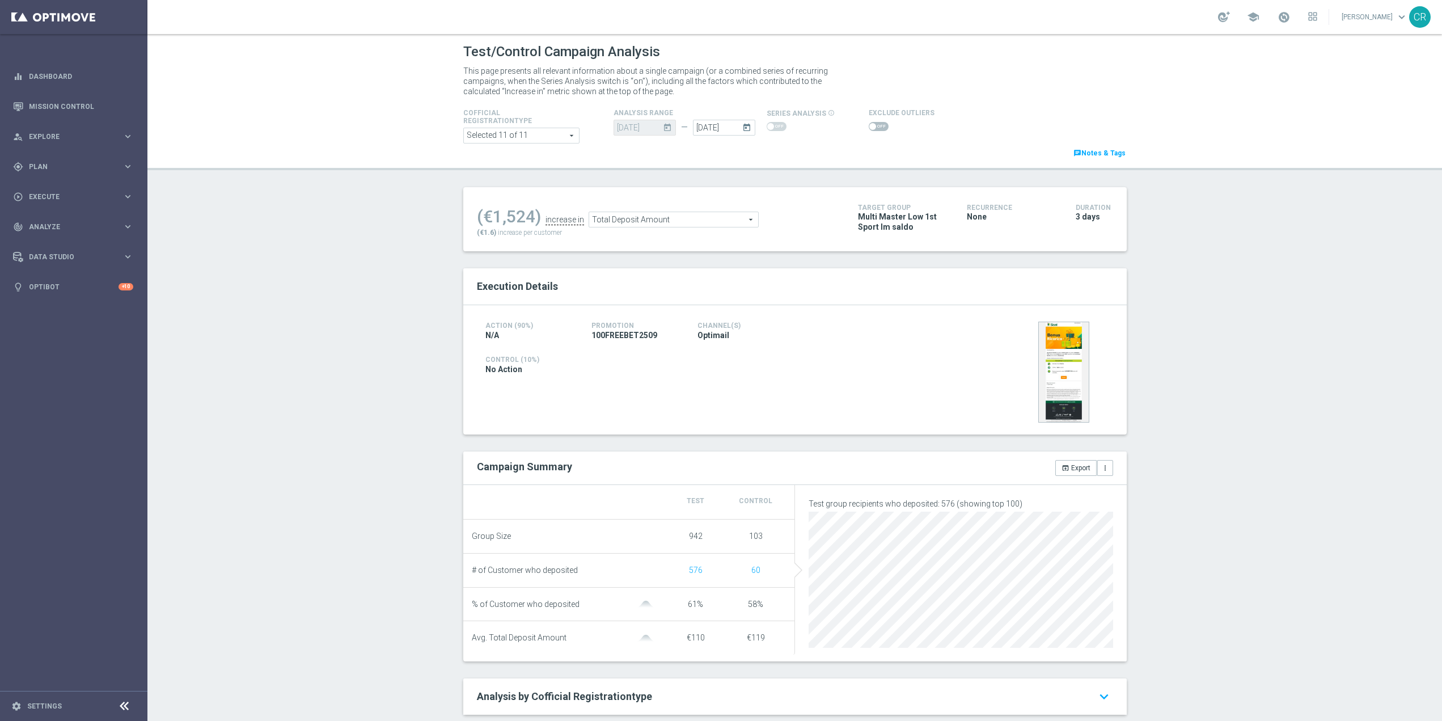
click at [869, 124] on span at bounding box center [872, 126] width 7 height 7
click at [869, 124] on input "checkbox" at bounding box center [879, 126] width 20 height 9
click at [697, 219] on span "Total Deposit Amount" at bounding box center [678, 222] width 169 height 15
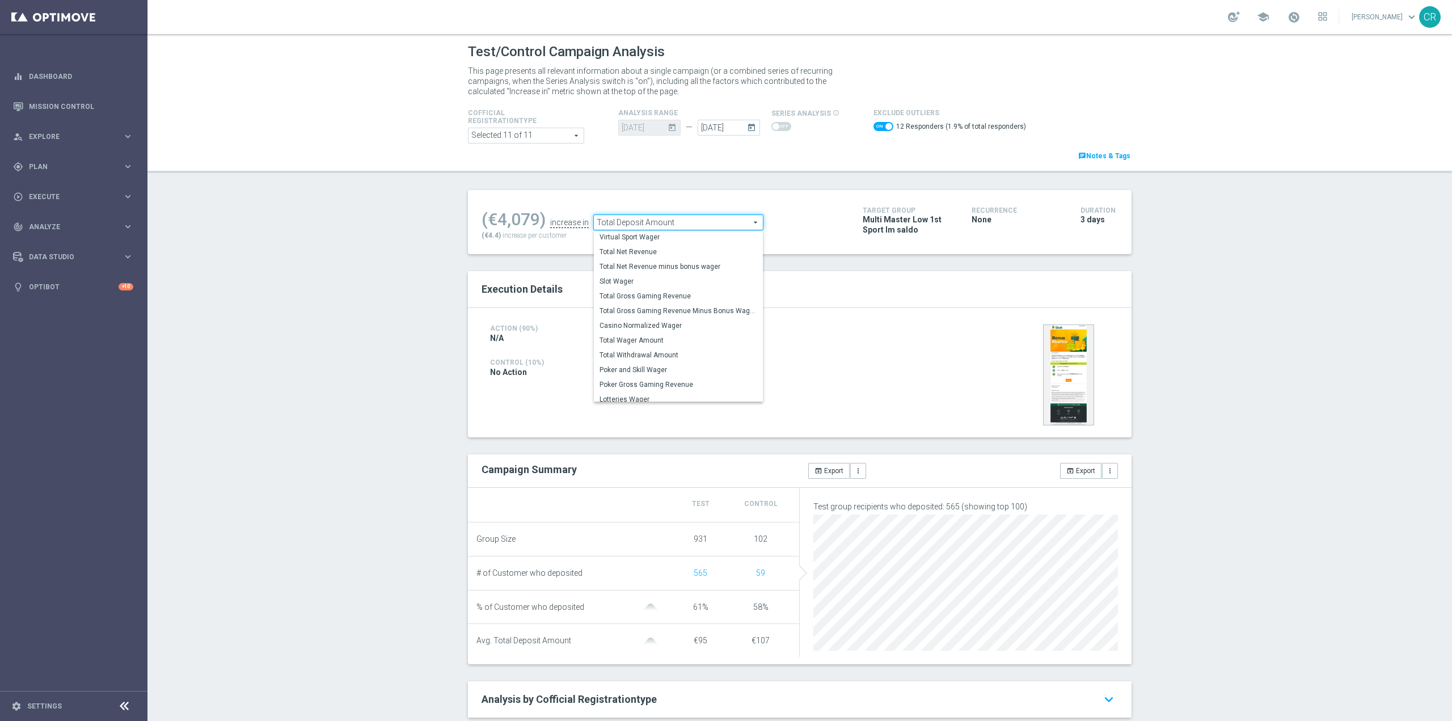
scroll to position [177, 0]
click at [656, 337] on span "Total Wager Amount" at bounding box center [678, 335] width 158 height 9
checkbox input "false"
type input "Total Wager Amount"
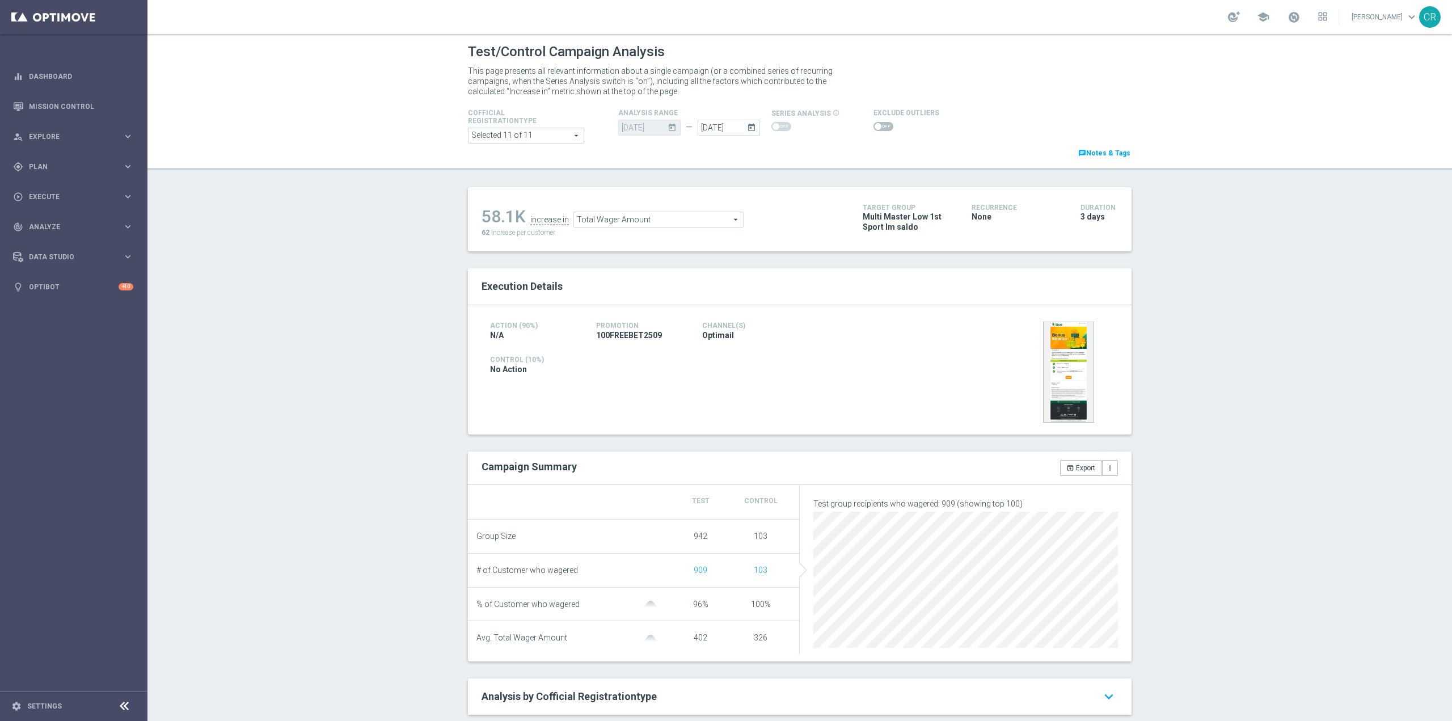
click at [877, 128] on span at bounding box center [883, 126] width 20 height 9
click at [877, 128] on input "checkbox" at bounding box center [883, 126] width 20 height 9
click at [667, 223] on span "Total Wager Amount" at bounding box center [670, 222] width 169 height 15
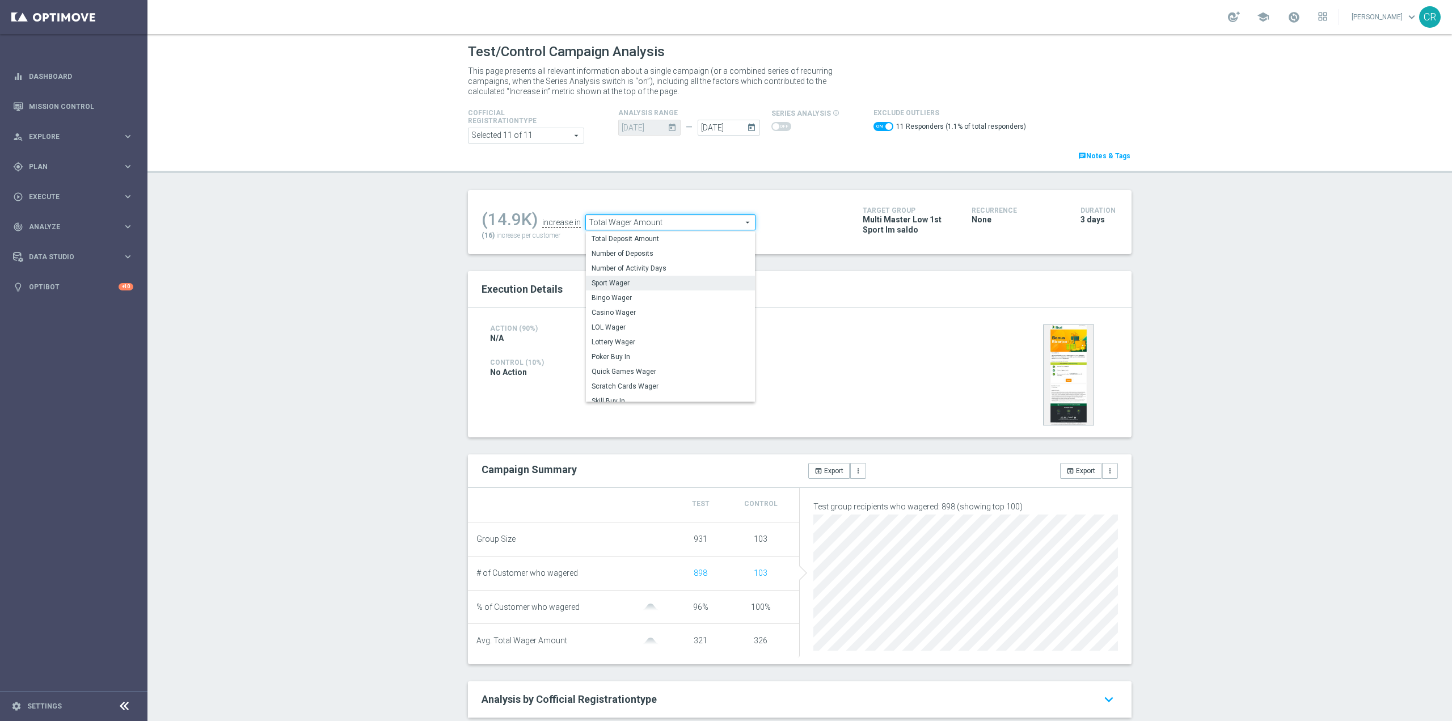
click at [653, 287] on span "Sport Wager" at bounding box center [670, 282] width 158 height 9
checkbox input "false"
type input "Sport Wager"
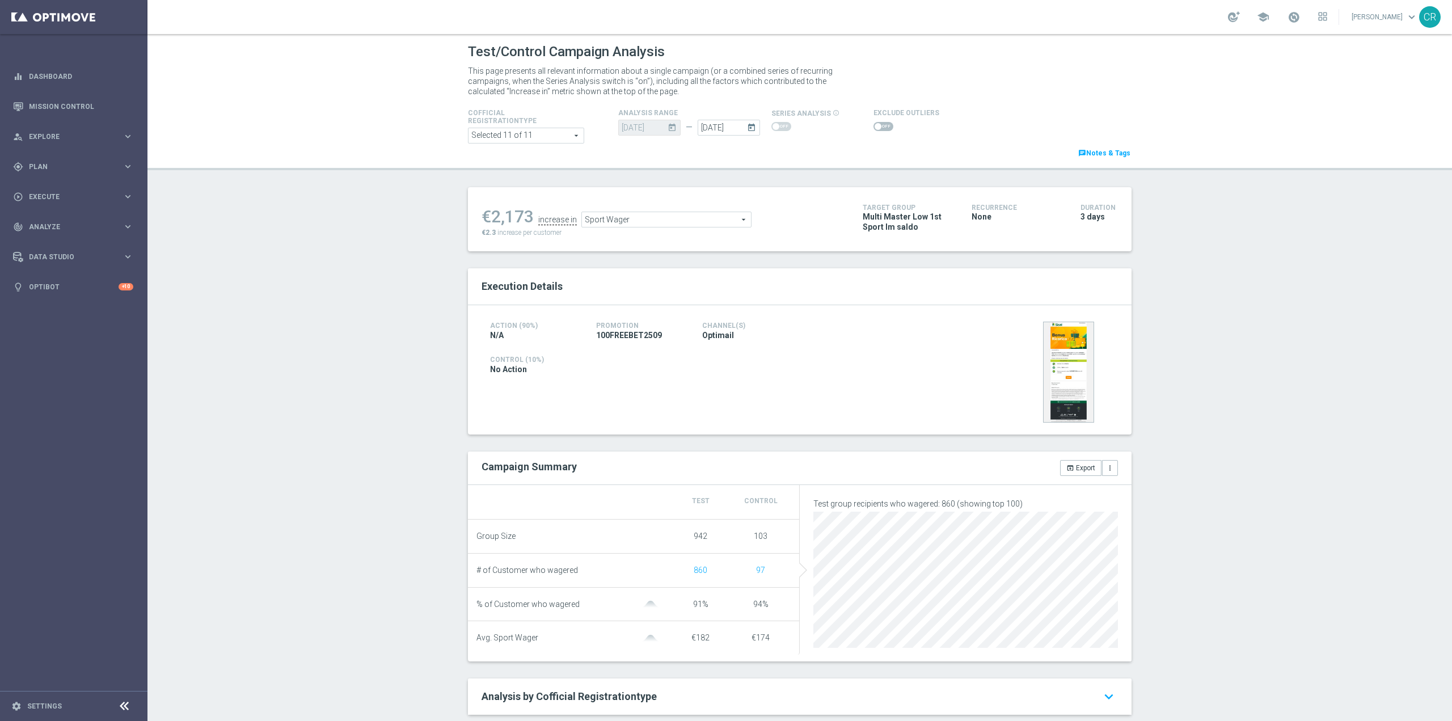
click at [880, 130] on span at bounding box center [883, 126] width 20 height 9
click at [880, 130] on input "checkbox" at bounding box center [883, 126] width 20 height 9
click at [665, 228] on span "Sport Wager" at bounding box center [679, 222] width 169 height 15
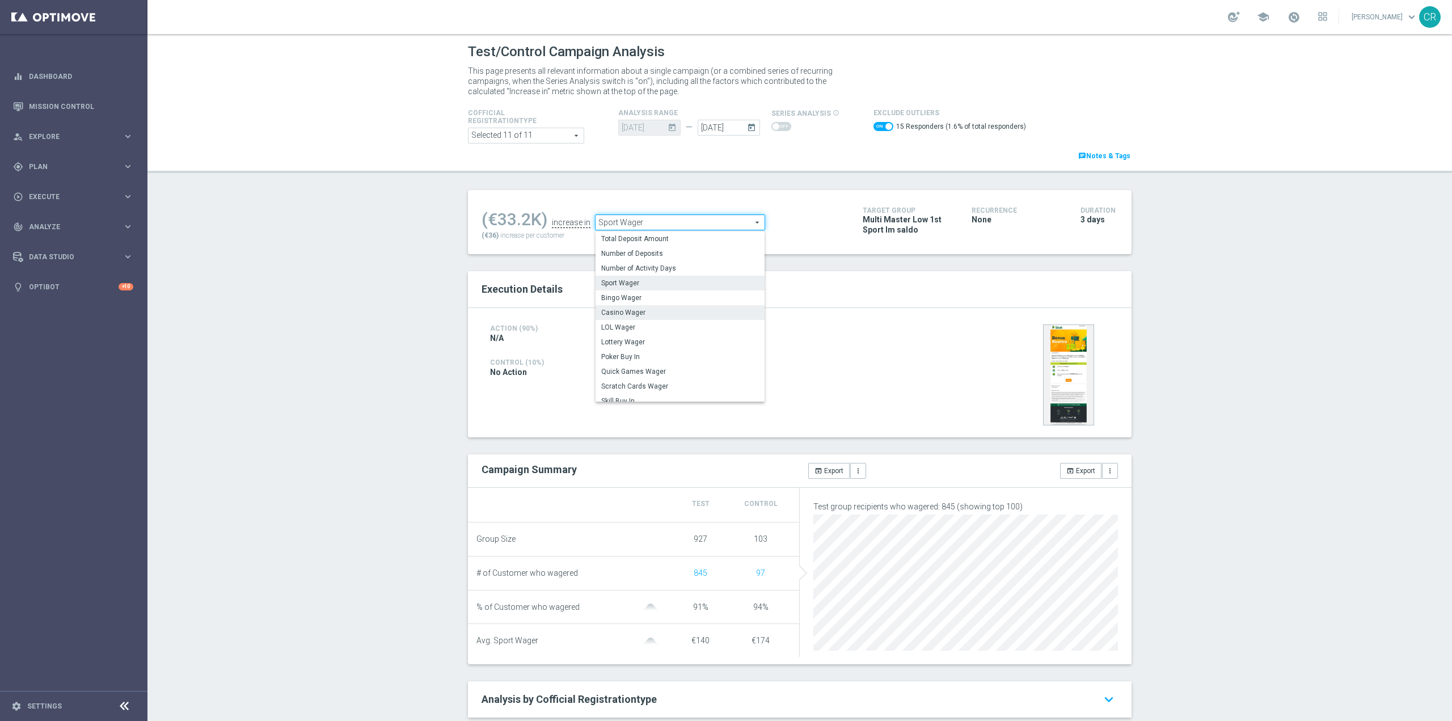
click at [645, 310] on span "Casino Wager" at bounding box center [680, 312] width 158 height 9
checkbox input "false"
type input "Casino Wager"
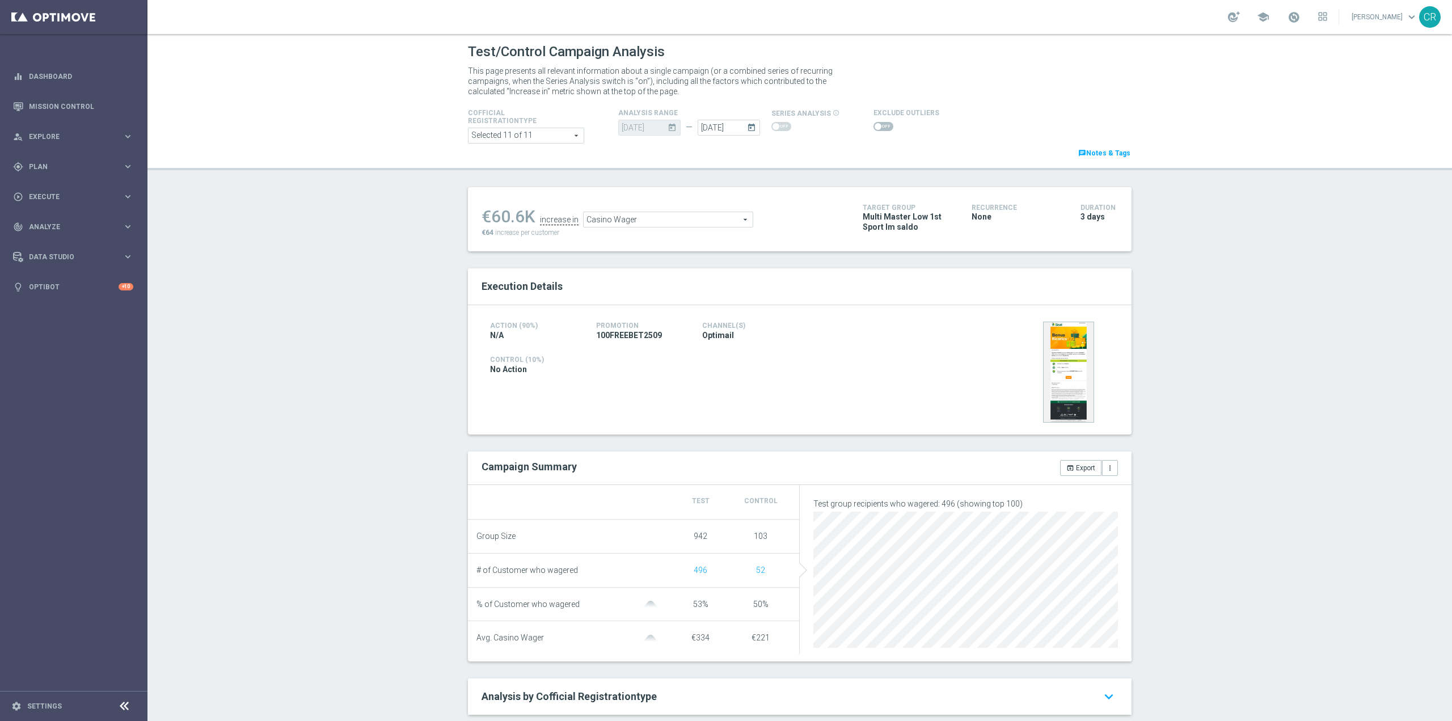
click at [873, 125] on span at bounding box center [883, 126] width 20 height 9
click at [873, 125] on input "checkbox" at bounding box center [883, 126] width 20 height 9
click at [642, 217] on span "Casino Wager" at bounding box center [668, 222] width 169 height 15
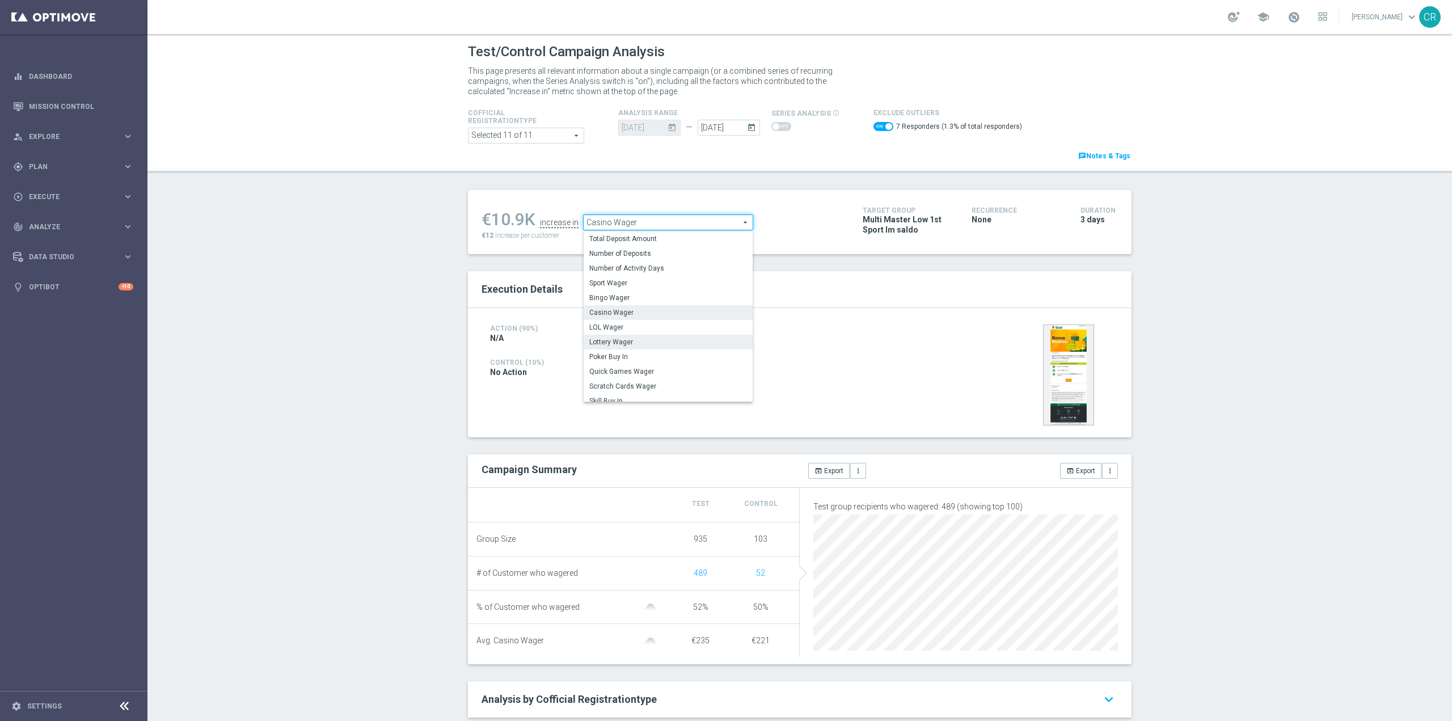
click at [658, 345] on span "Lottery Wager" at bounding box center [668, 341] width 158 height 9
checkbox input "false"
type input "Lottery Wager"
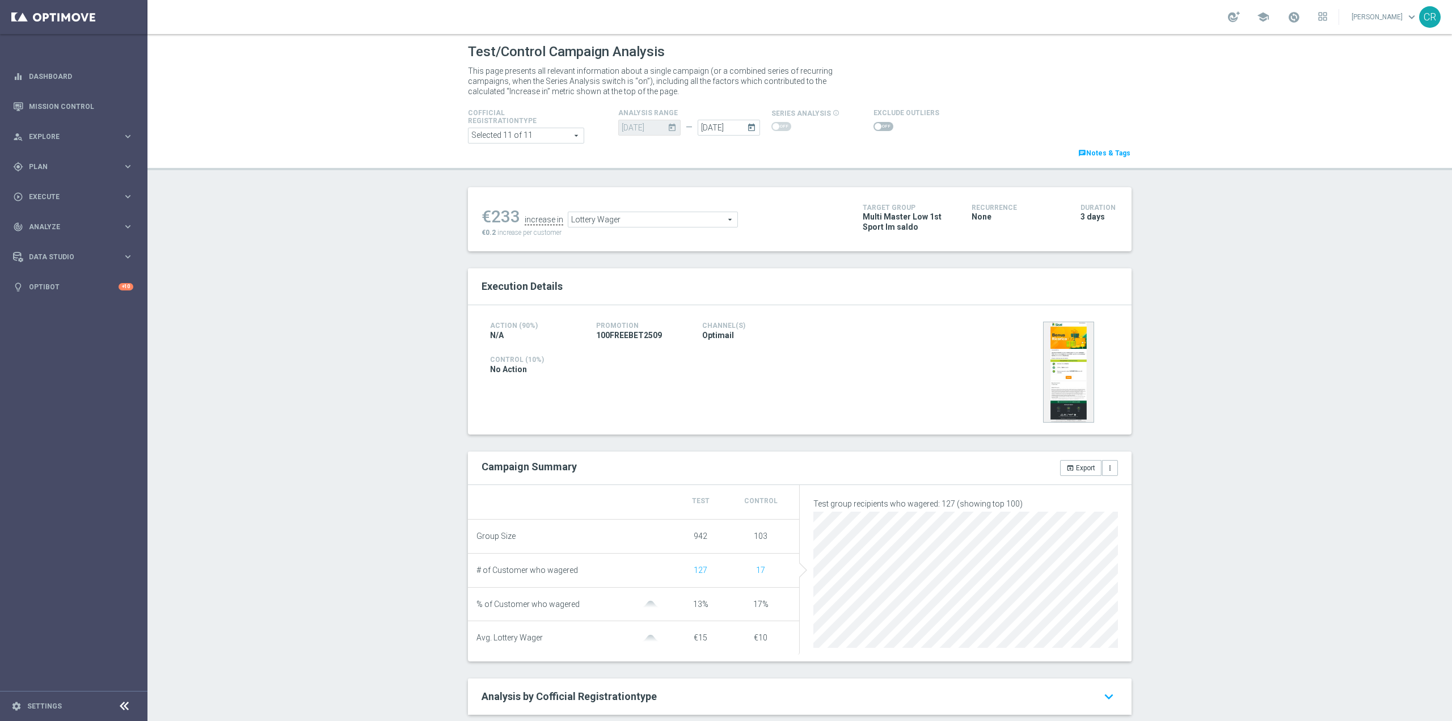
click at [880, 125] on span at bounding box center [883, 126] width 20 height 9
click at [880, 125] on input "checkbox" at bounding box center [883, 126] width 20 height 9
click at [628, 219] on span "Lottery Wager" at bounding box center [655, 222] width 169 height 15
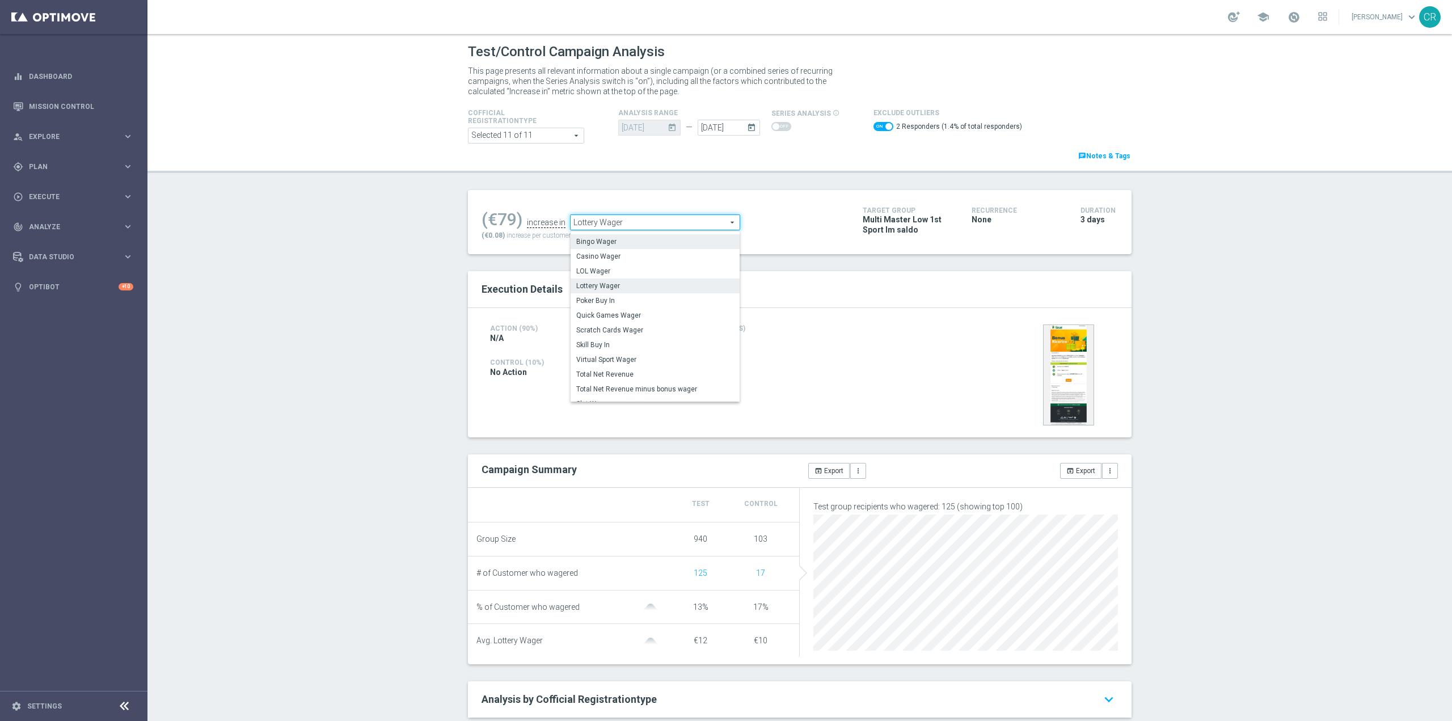
scroll to position [55, 0]
click at [643, 327] on span "Scratch Cards Wager" at bounding box center [655, 329] width 158 height 9
checkbox input "false"
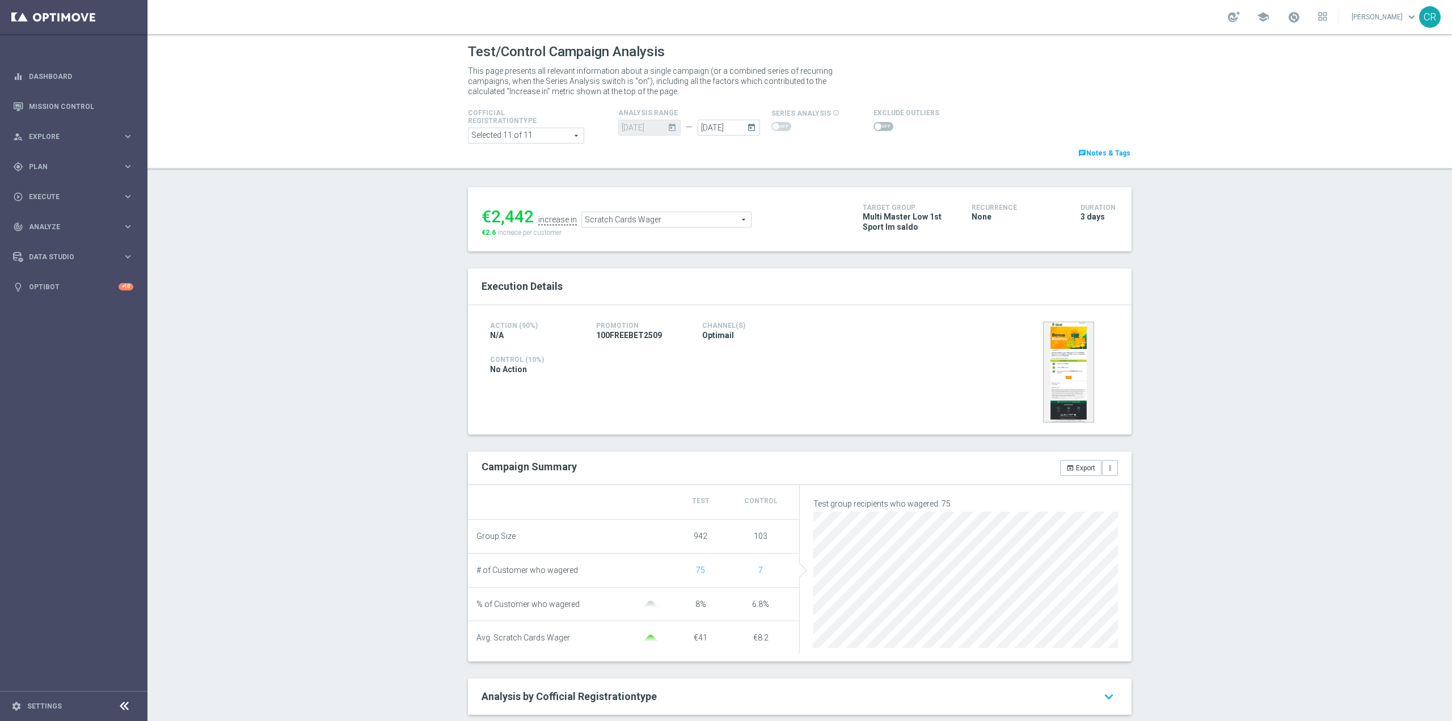
click at [649, 214] on span "Scratch Cards Wager" at bounding box center [666, 219] width 169 height 15
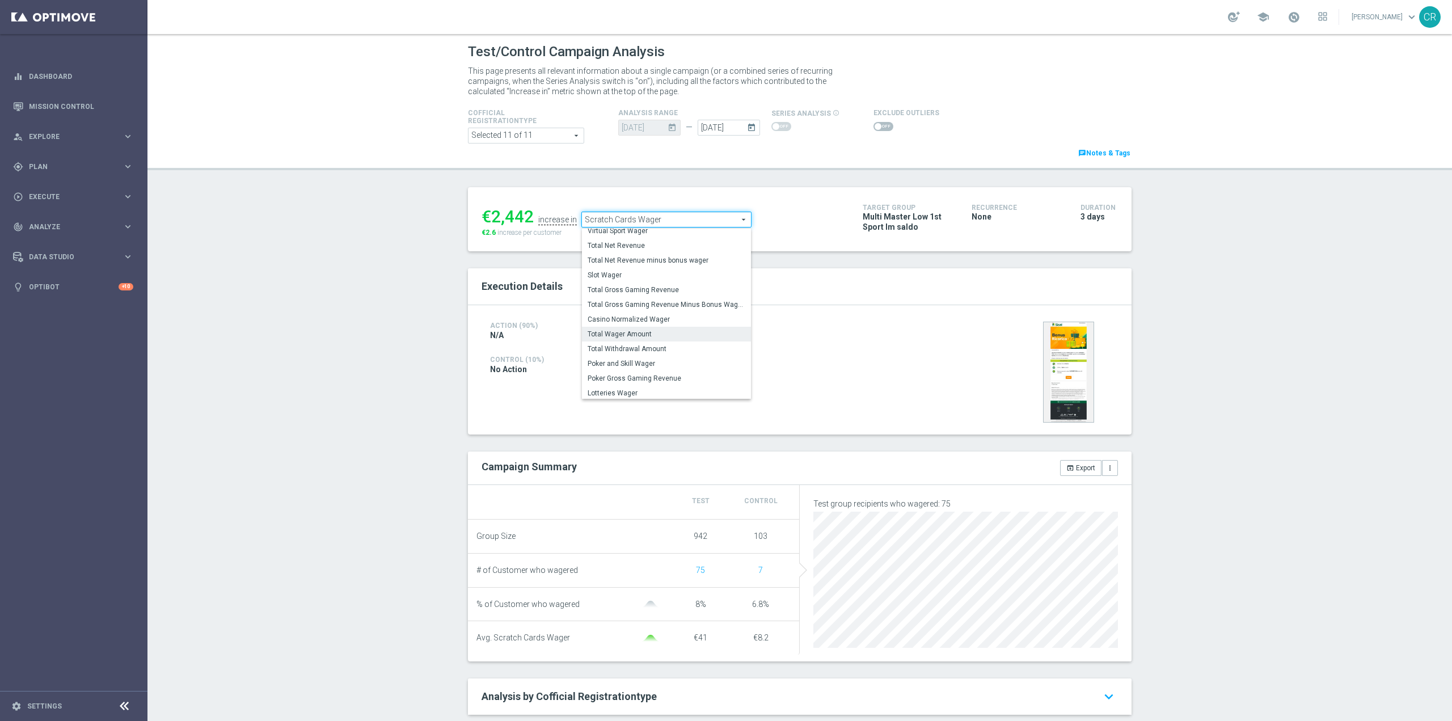
scroll to position [177, 0]
click at [686, 288] on span "Total Gross Gaming Revenue" at bounding box center [667, 288] width 158 height 9
type input "Total Gross Gaming Revenue"
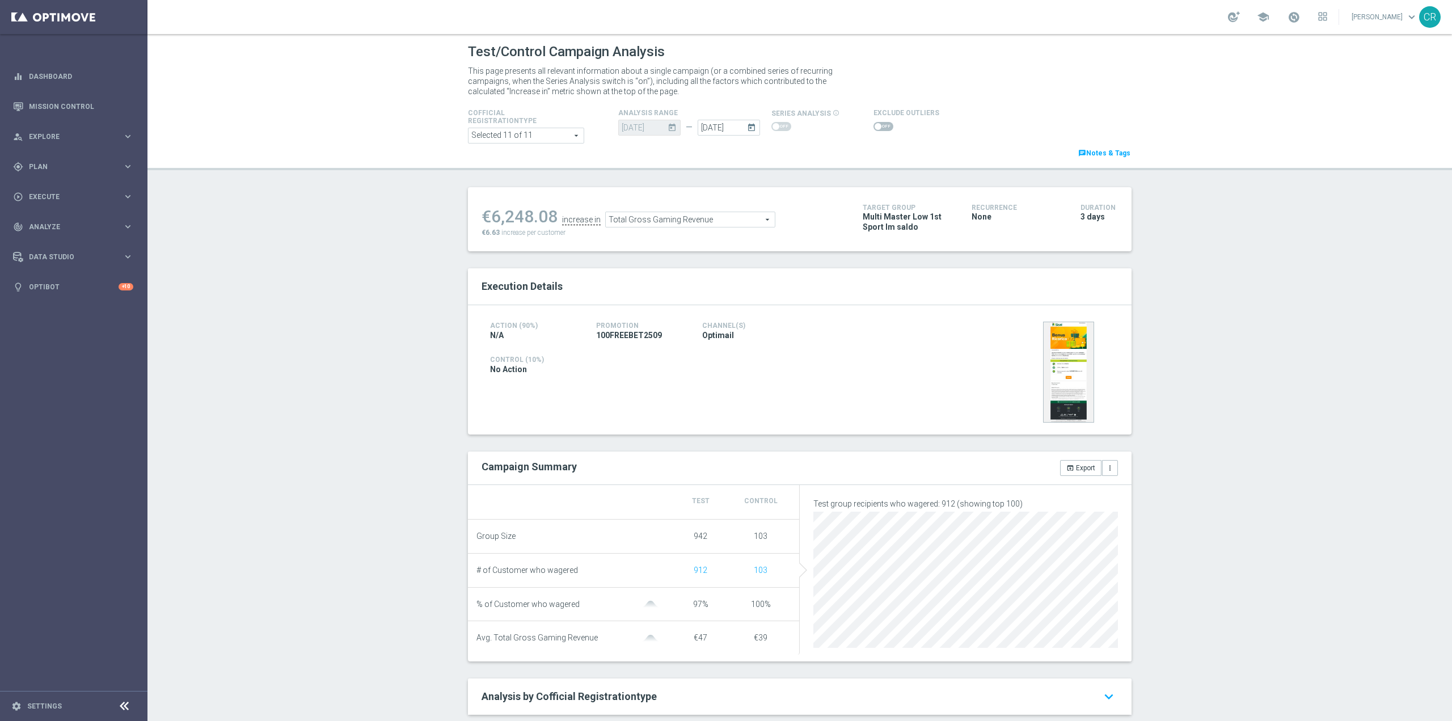
click at [874, 125] on span at bounding box center [877, 126] width 7 height 7
click at [873, 125] on input "checkbox" at bounding box center [883, 126] width 20 height 9
checkbox input "true"
